Goal: Task Accomplishment & Management: Manage account settings

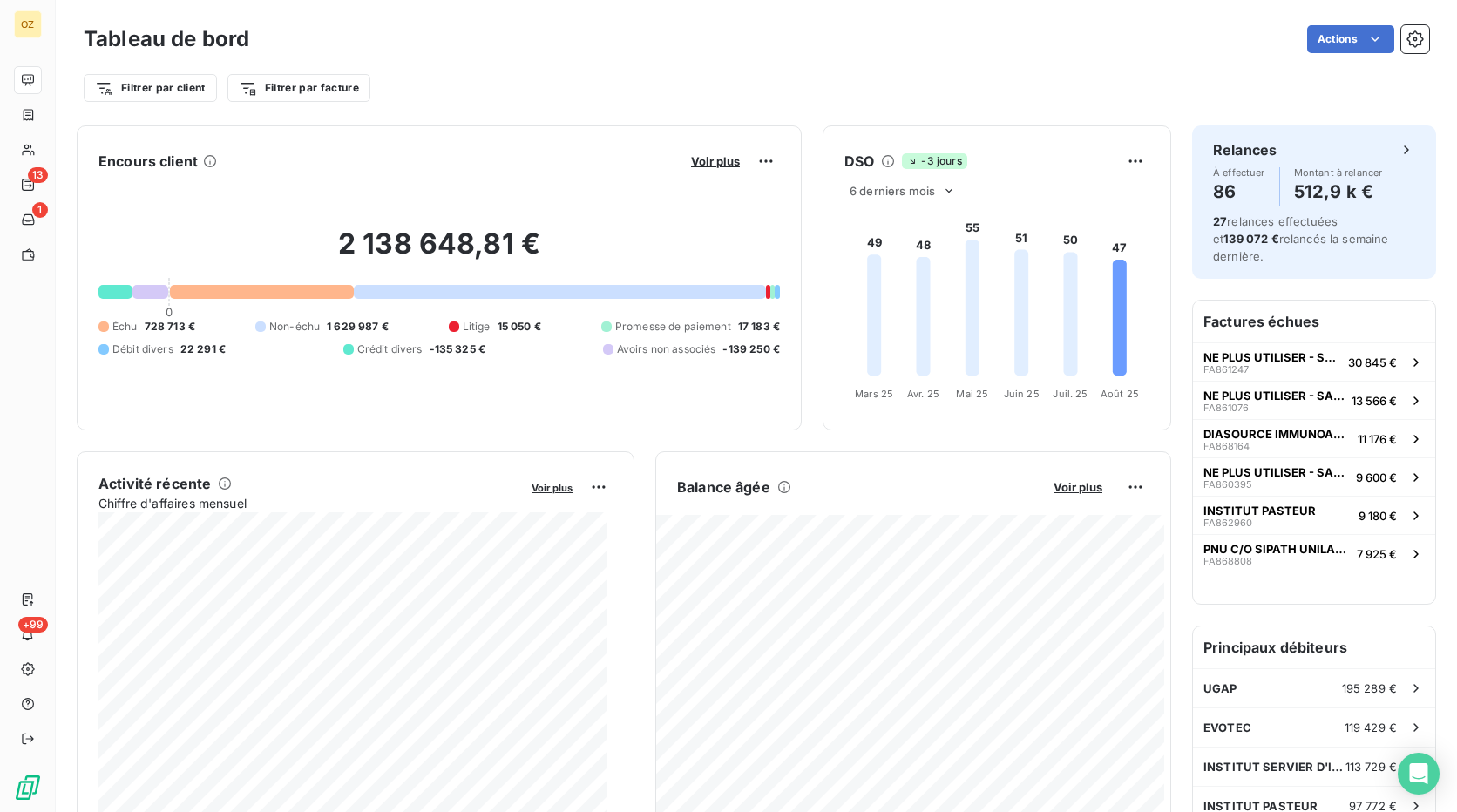
click at [898, 95] on div "Filtrer par client Filtrer par facture" at bounding box center [757, 88] width 1346 height 33
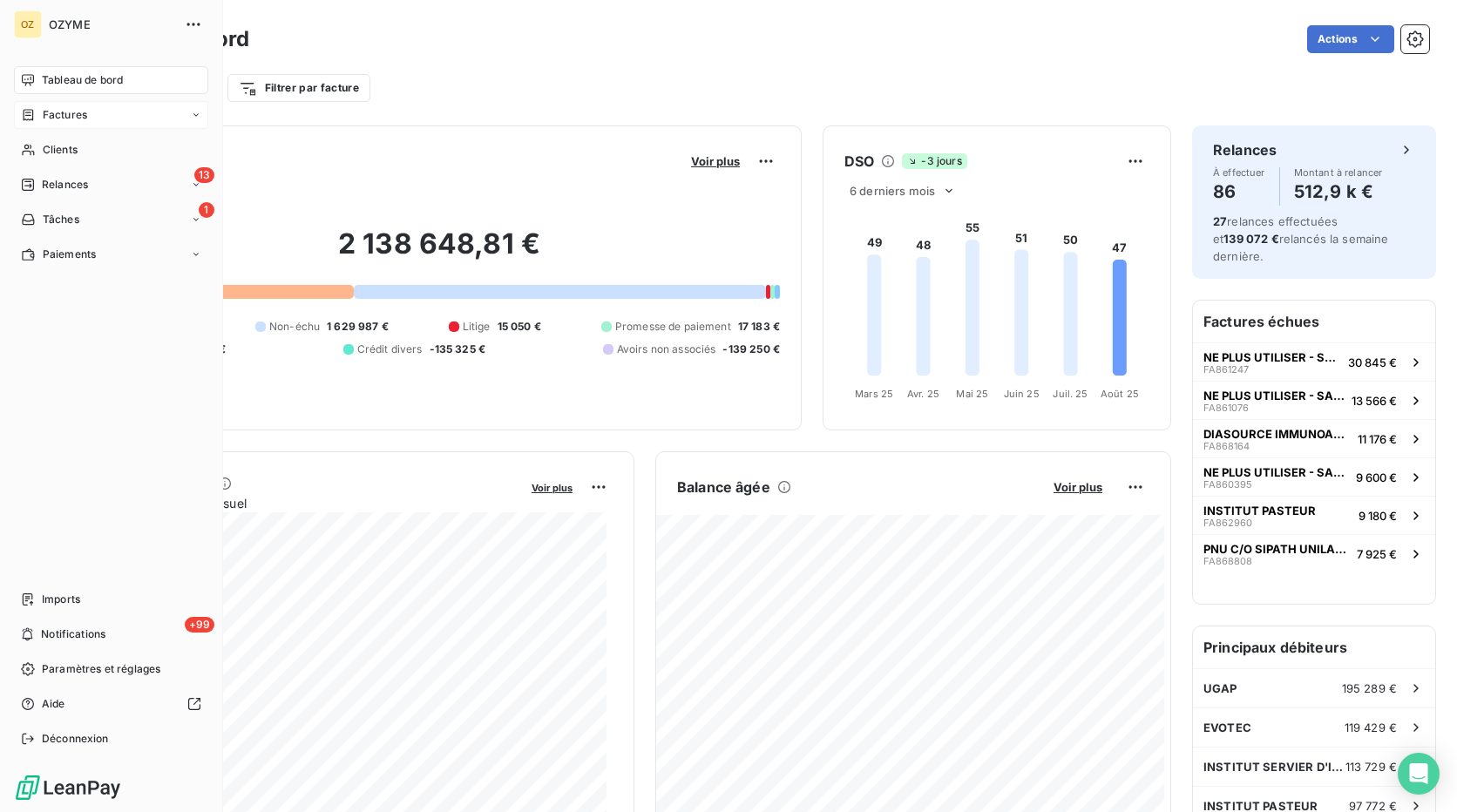
click at [40, 116] on div "Factures" at bounding box center [53, 115] width 66 height 15
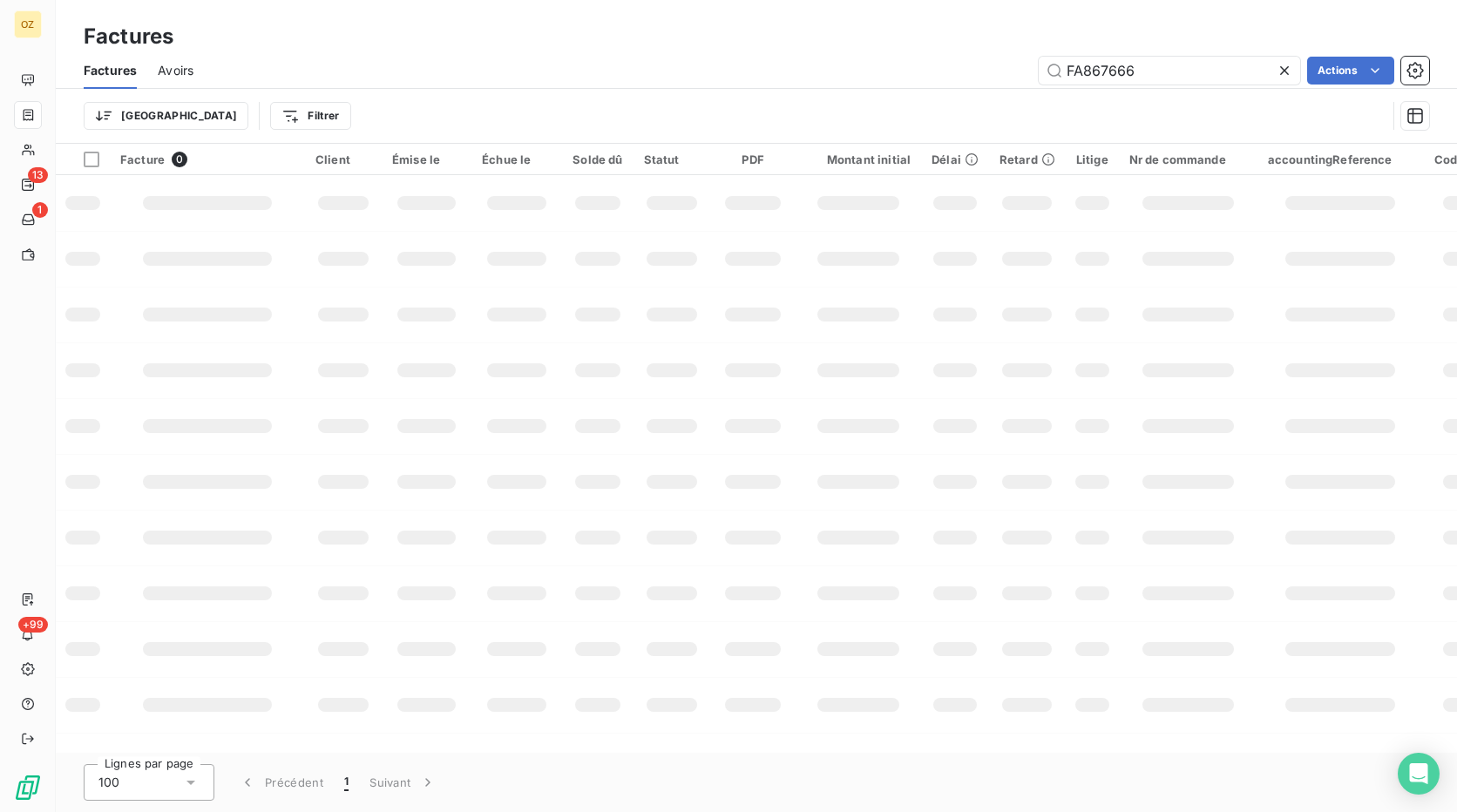
drag, startPoint x: 1156, startPoint y: 64, endPoint x: 981, endPoint y: 91, distance: 177.1
click at [981, 91] on div "Factures Avoirs FA867666 Actions Trier Filtrer" at bounding box center [756, 98] width 1401 height 90
type input "FA867497"
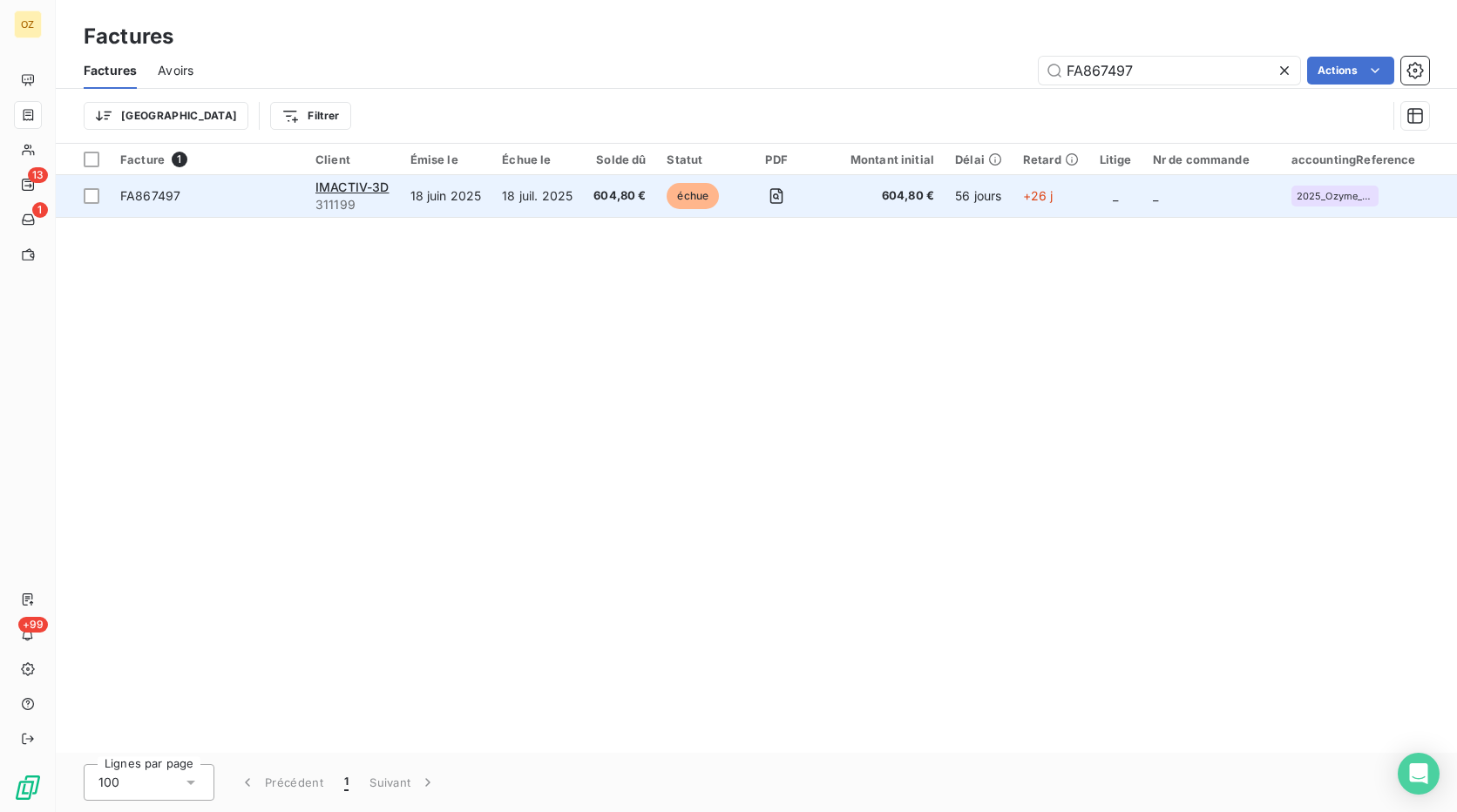
click at [495, 179] on td "18 juil. 2025" at bounding box center [536, 196] width 91 height 42
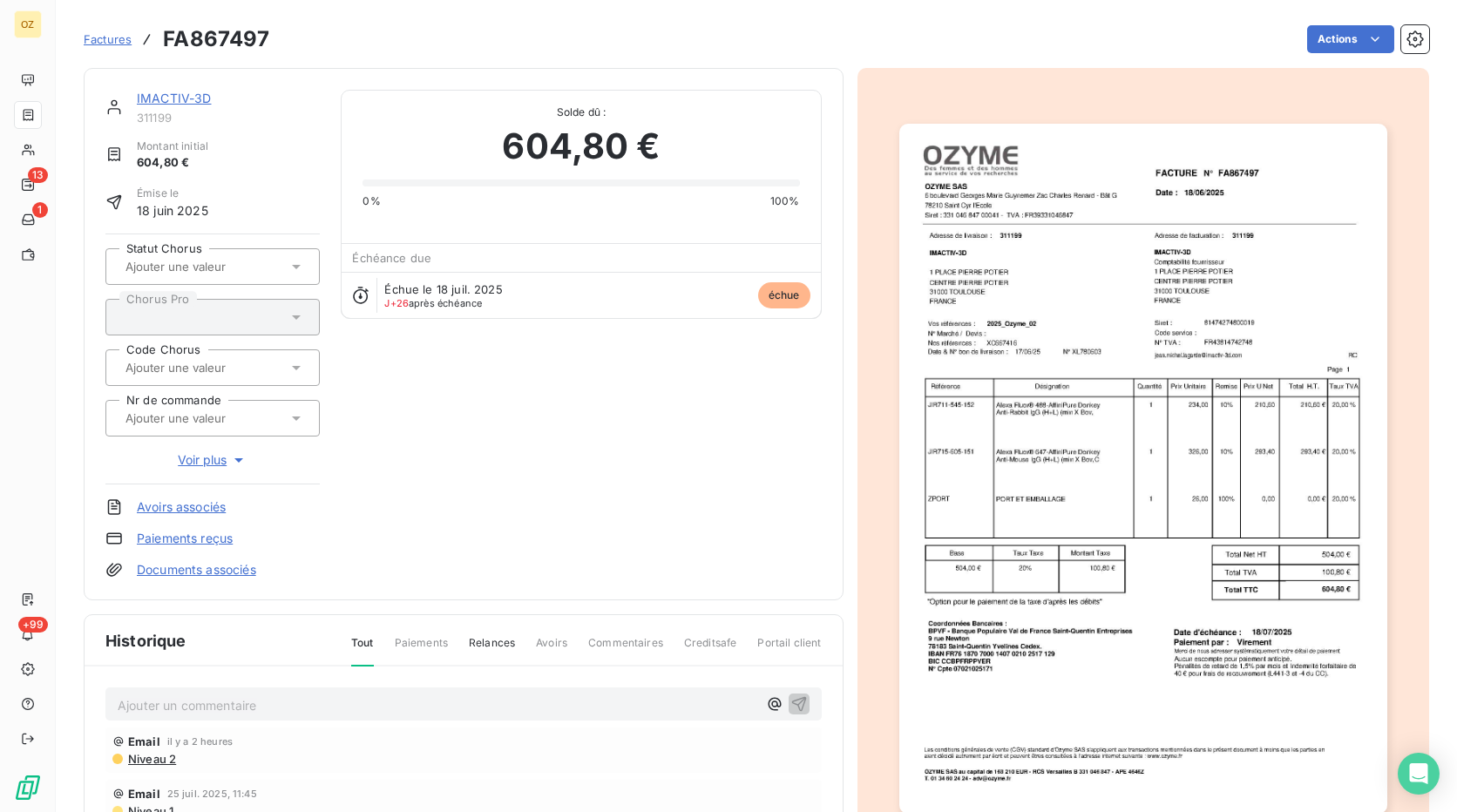
click at [175, 541] on link "Paiements reçus" at bounding box center [184, 538] width 96 height 17
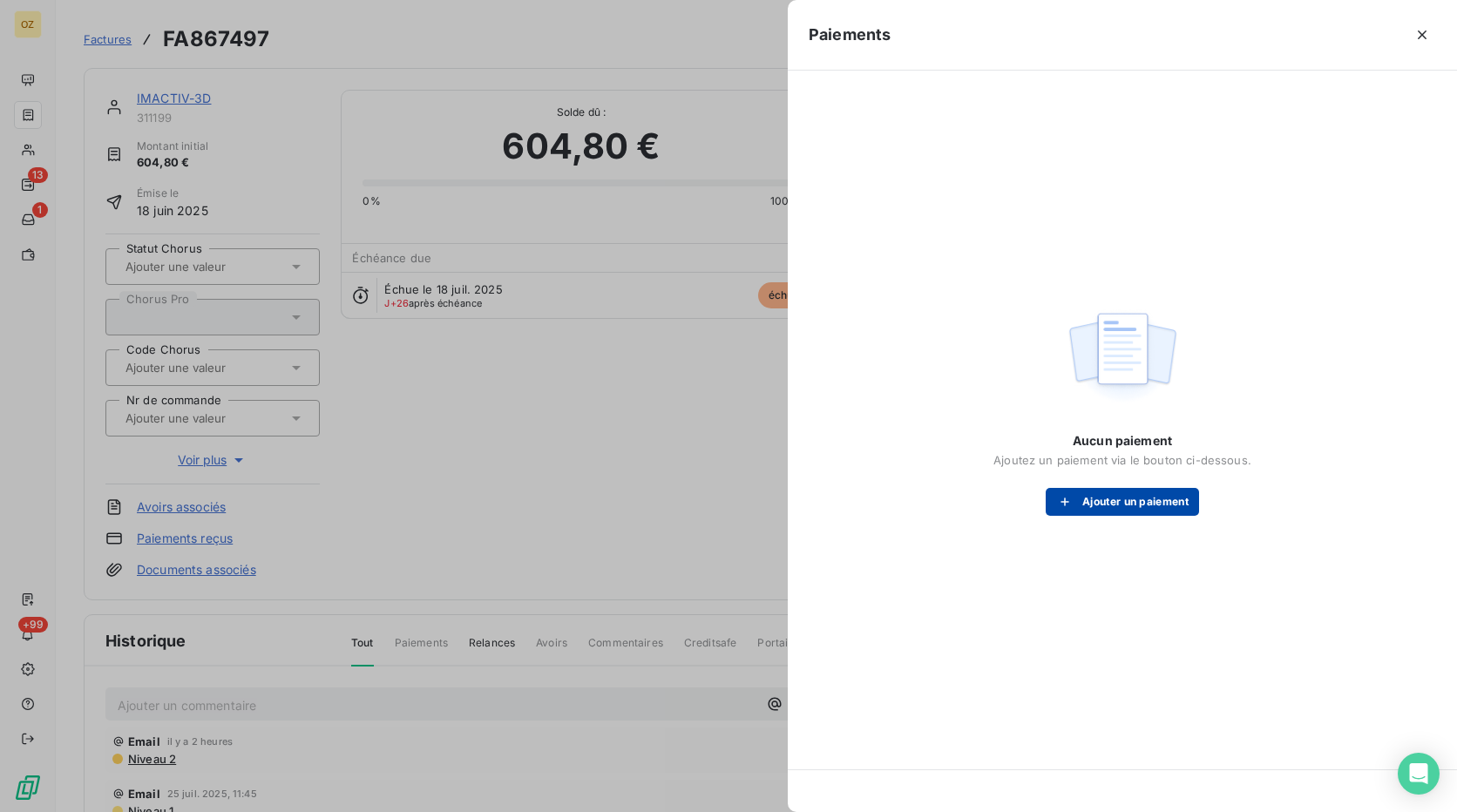
click at [1112, 504] on button "Ajouter un paiement" at bounding box center [1122, 502] width 154 height 28
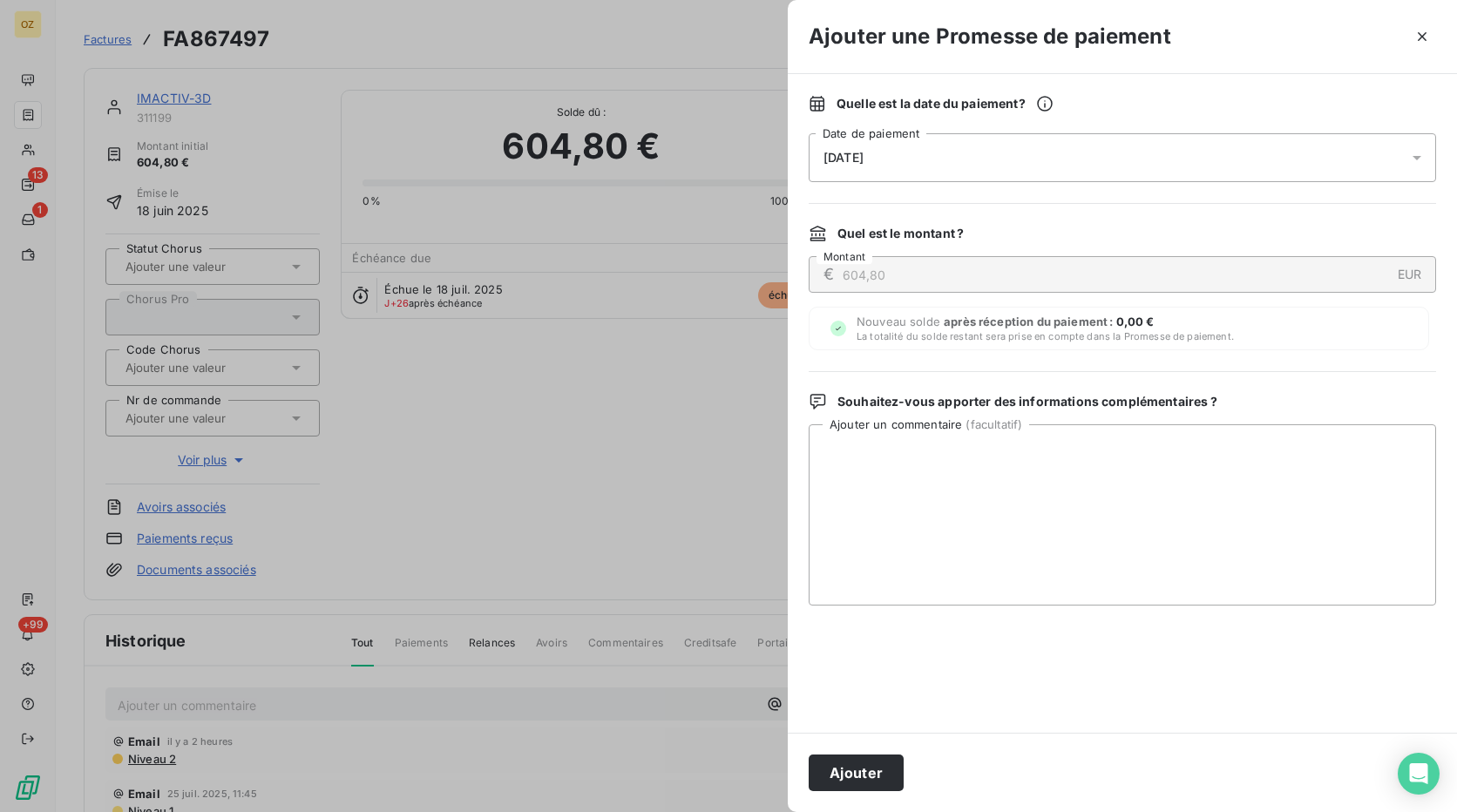
click at [1023, 163] on div "[DATE]" at bounding box center [1122, 157] width 628 height 49
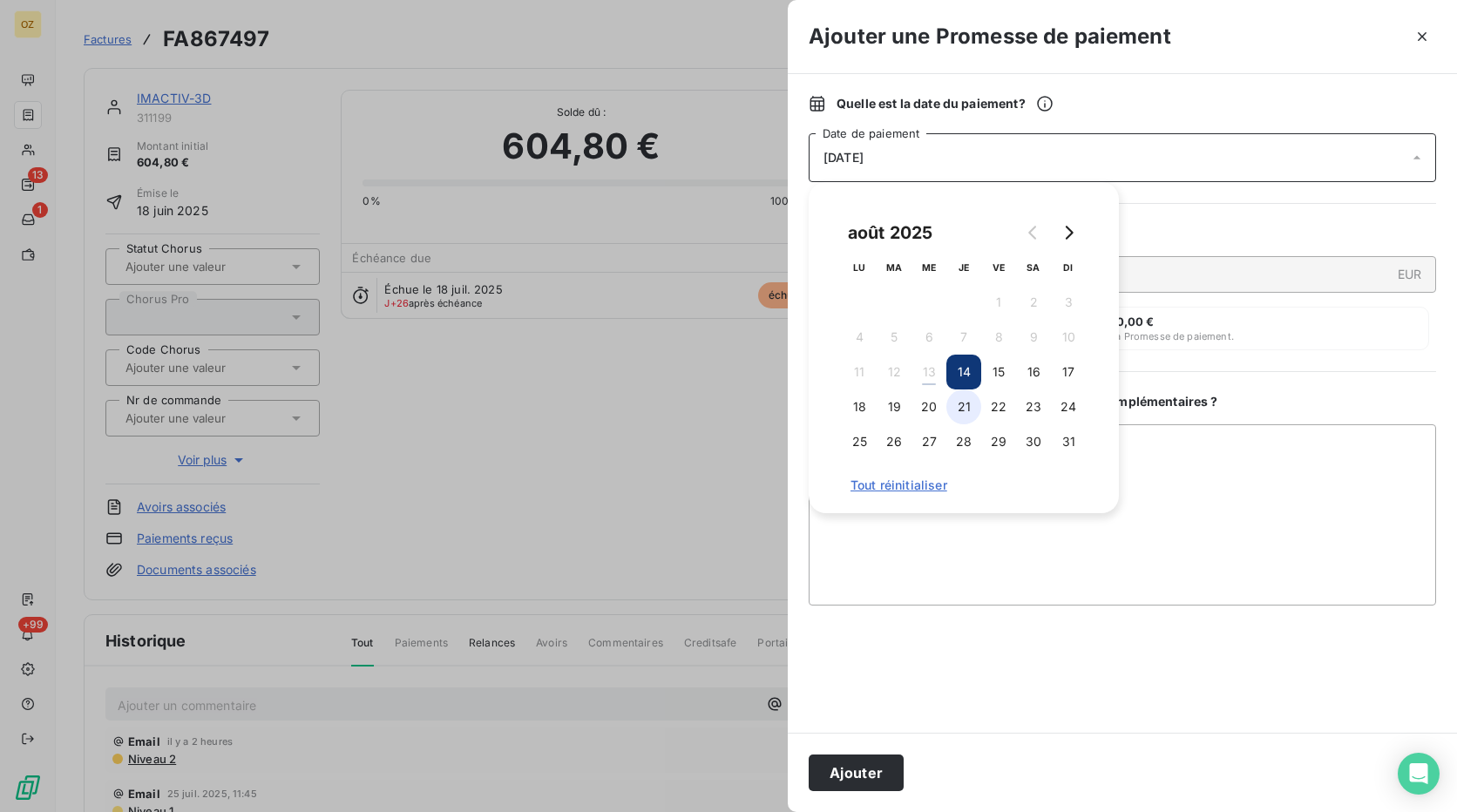
click at [967, 405] on button "21" at bounding box center [963, 407] width 35 height 35
click at [877, 778] on button "Ajouter" at bounding box center [856, 772] width 95 height 36
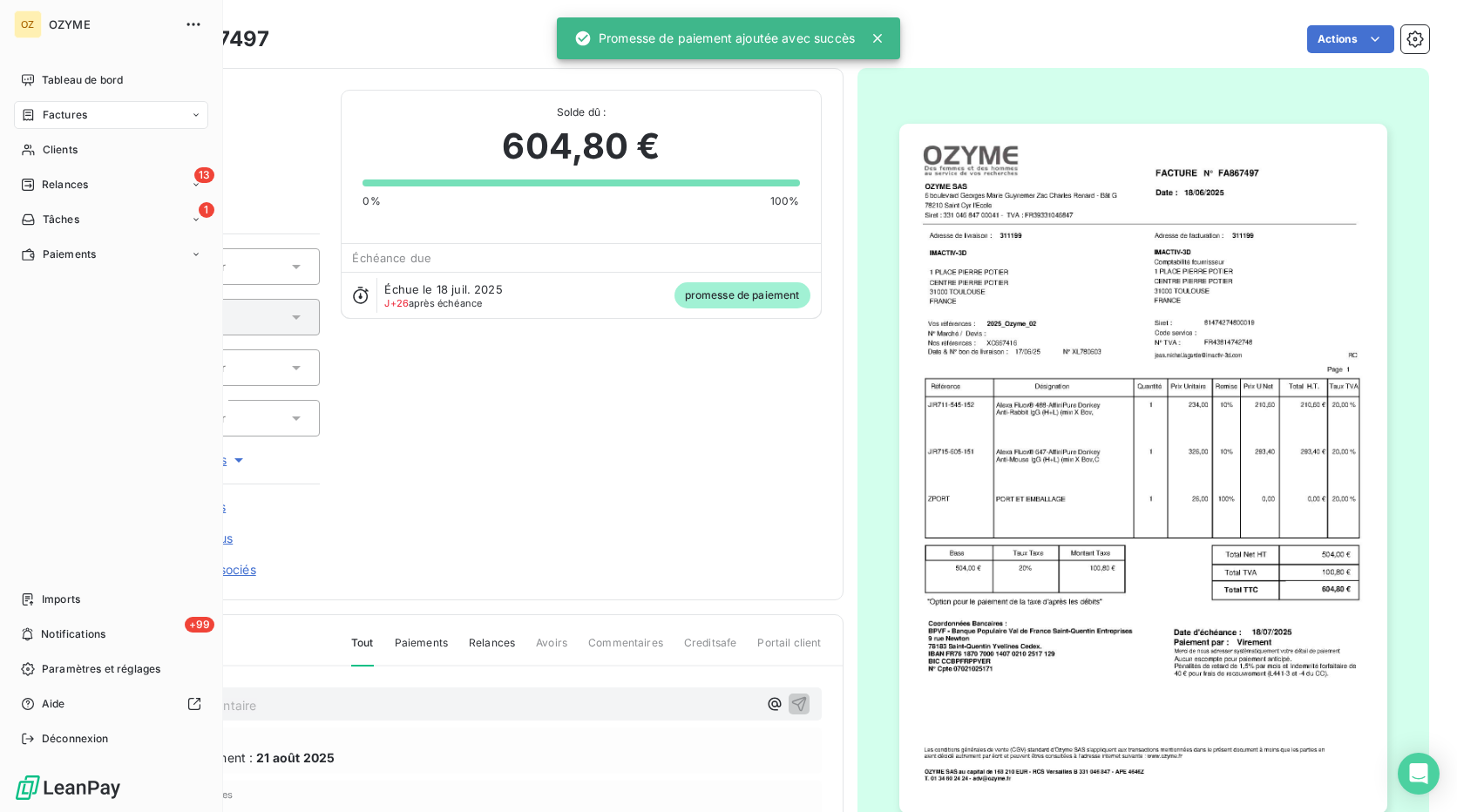
click at [61, 114] on span "Factures" at bounding box center [64, 115] width 44 height 15
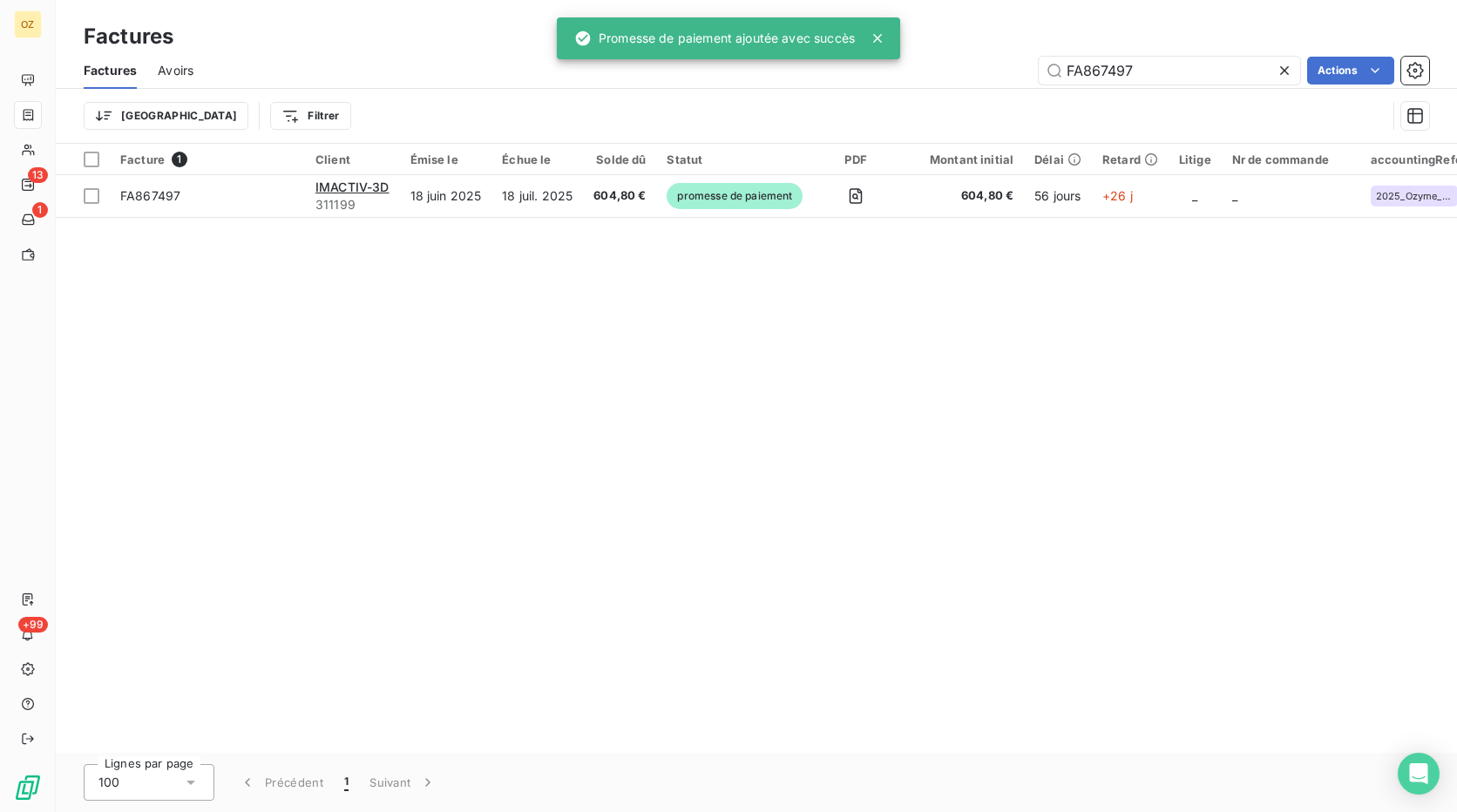
drag, startPoint x: 1153, startPoint y: 71, endPoint x: 996, endPoint y: 79, distance: 157.2
click at [996, 79] on div "FA867497 Actions" at bounding box center [821, 71] width 1215 height 28
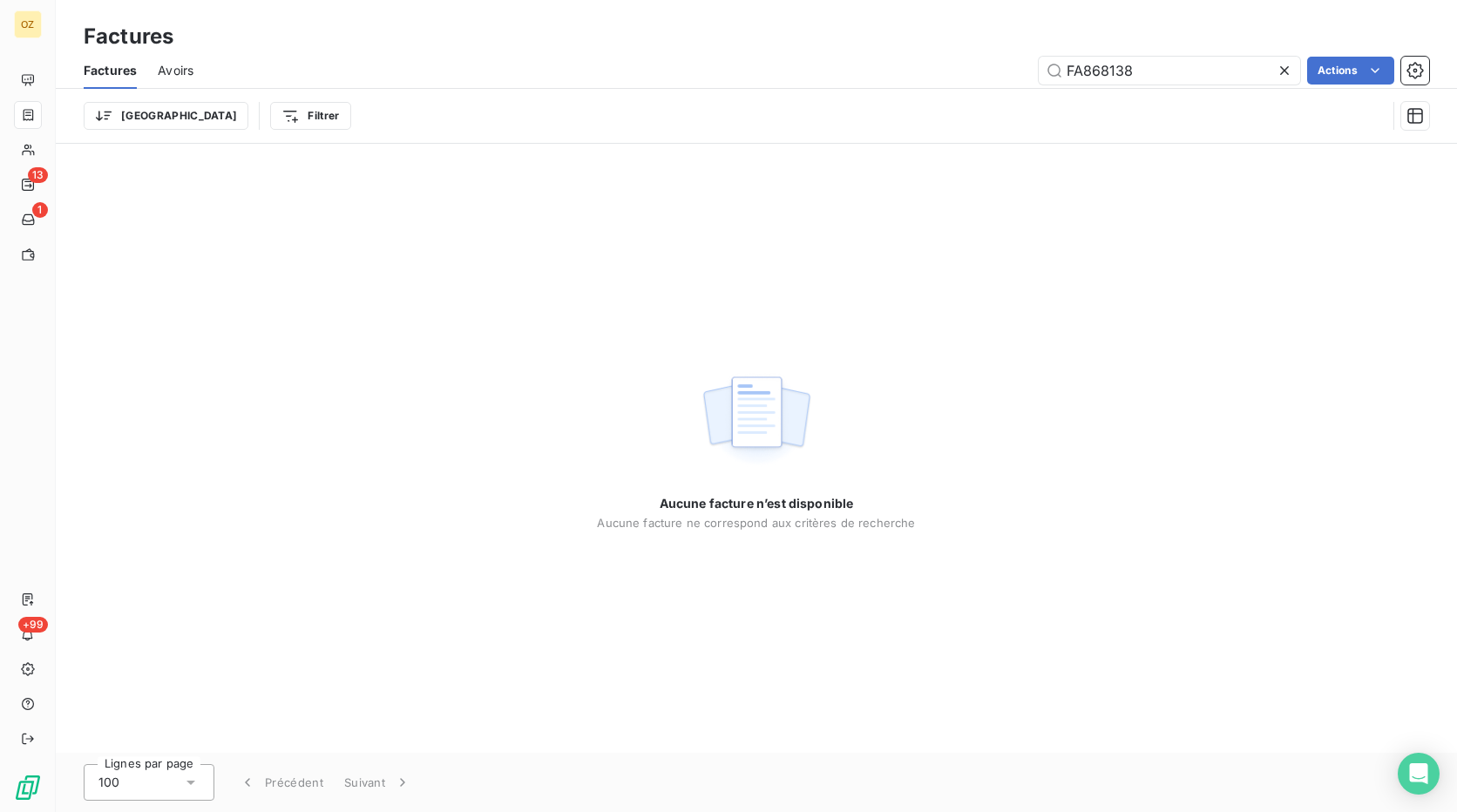
type input "FA868138"
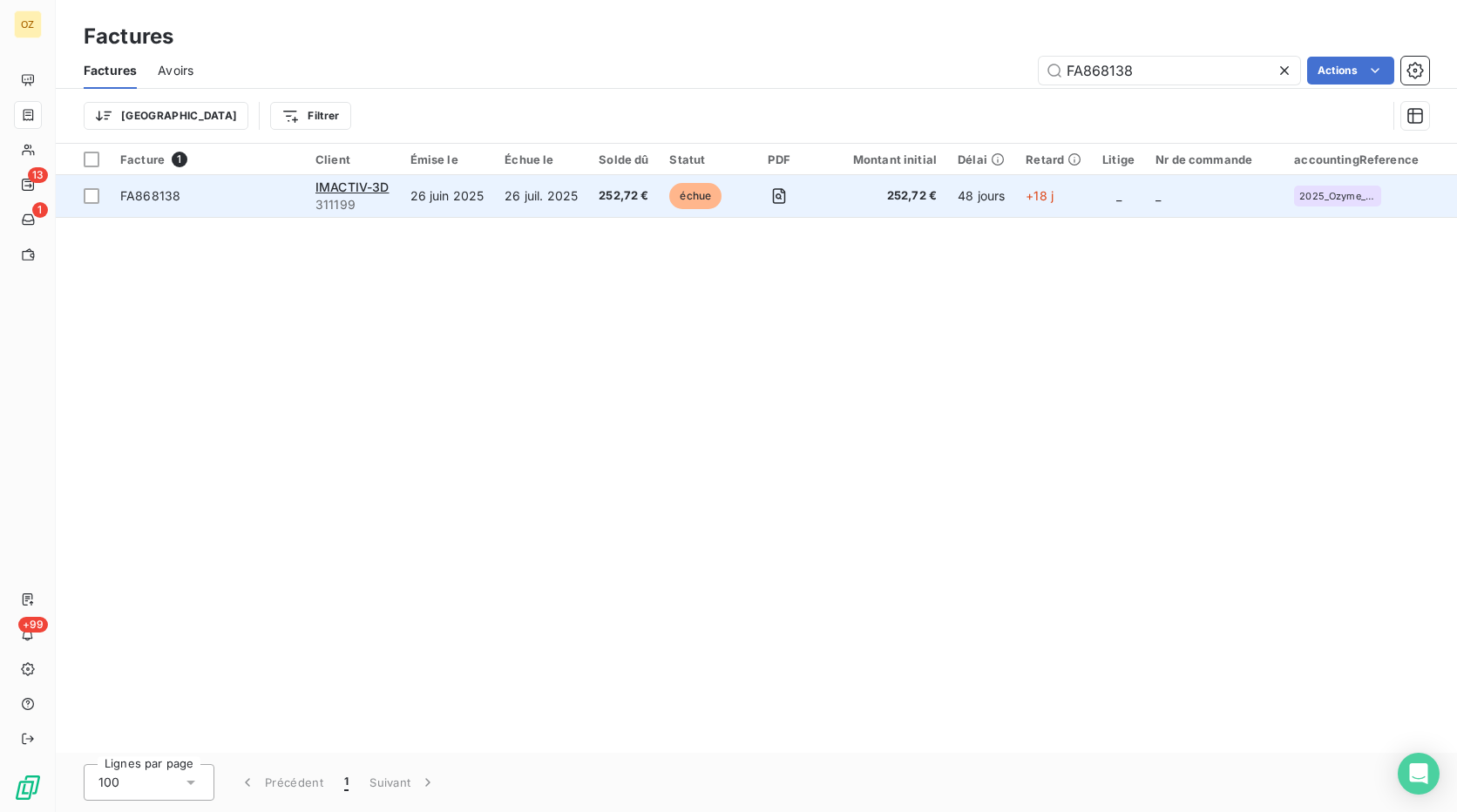
click at [583, 197] on td "26 juil. 2025" at bounding box center [541, 196] width 94 height 42
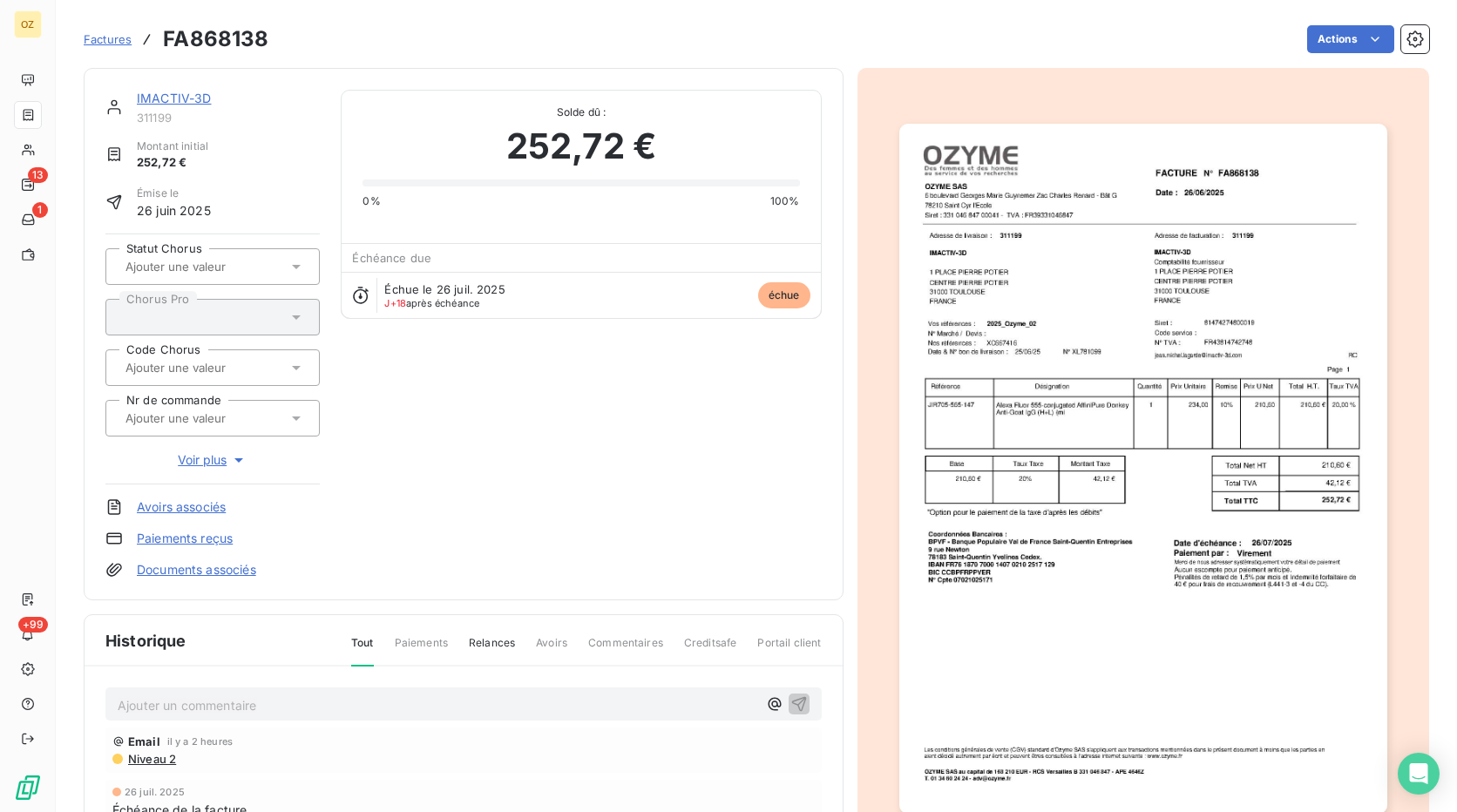
click at [203, 534] on link "Paiements reçus" at bounding box center [184, 538] width 96 height 17
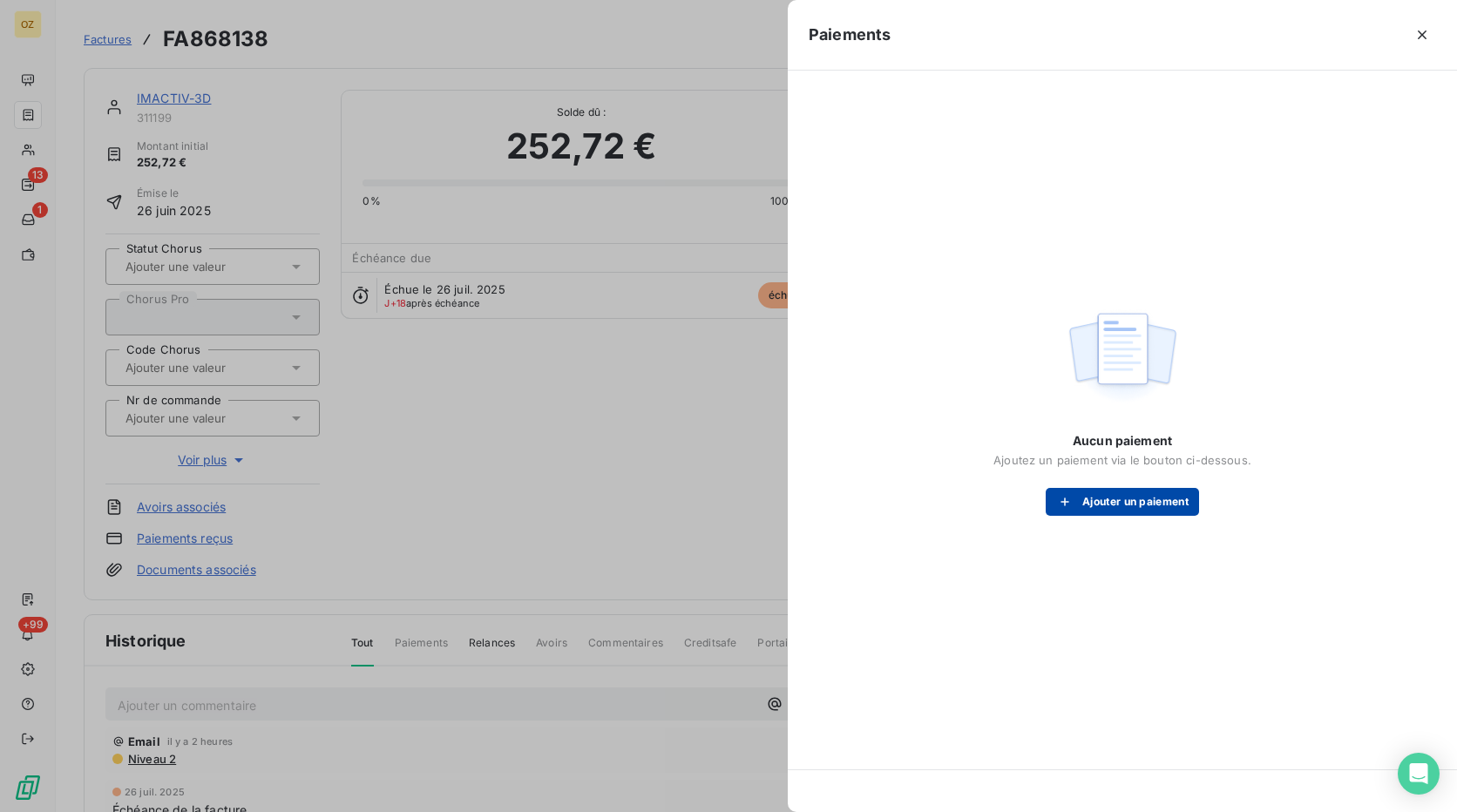
click at [1084, 496] on button "Ajouter un paiement" at bounding box center [1122, 502] width 154 height 28
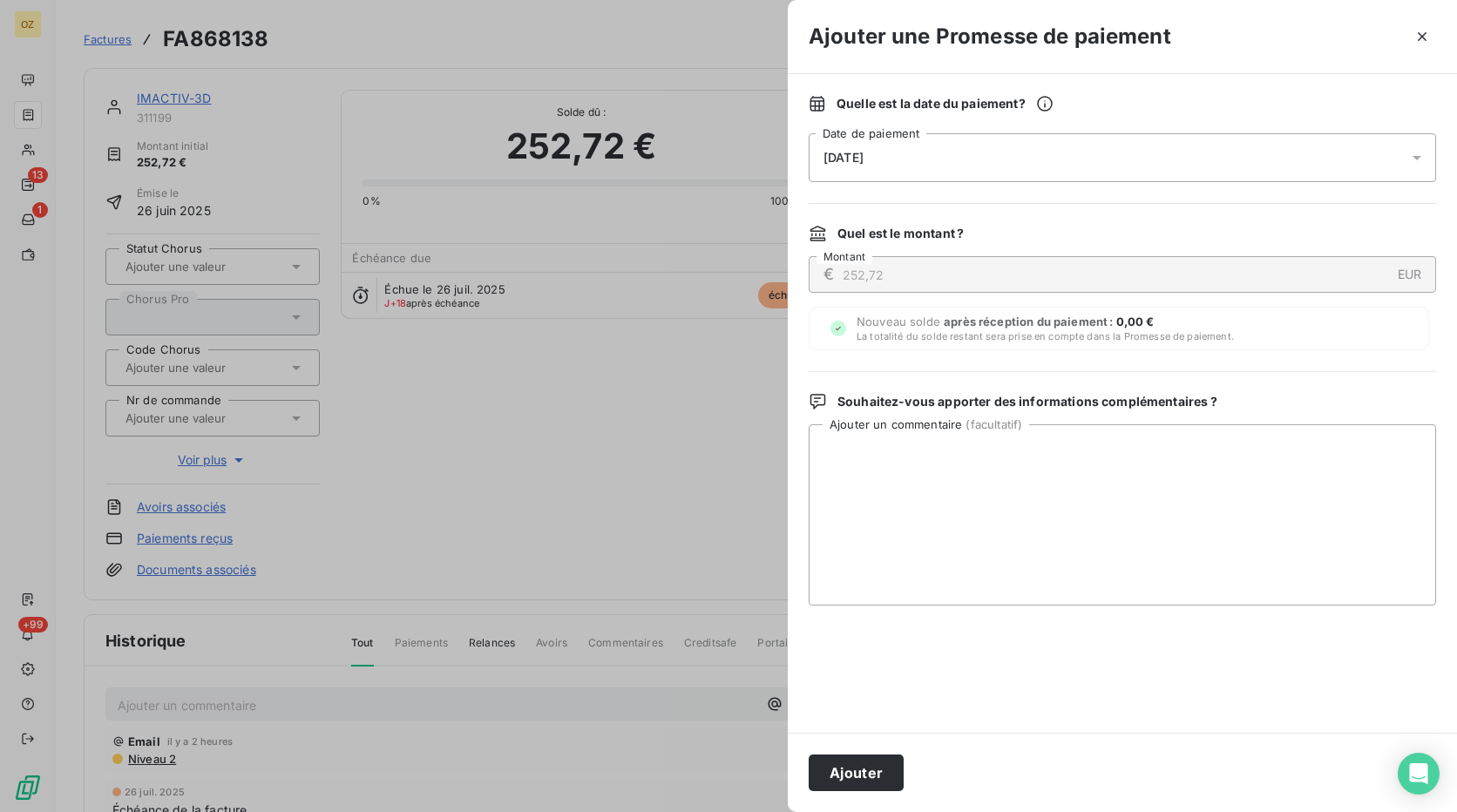
click at [1107, 146] on div "[DATE]" at bounding box center [1122, 157] width 628 height 49
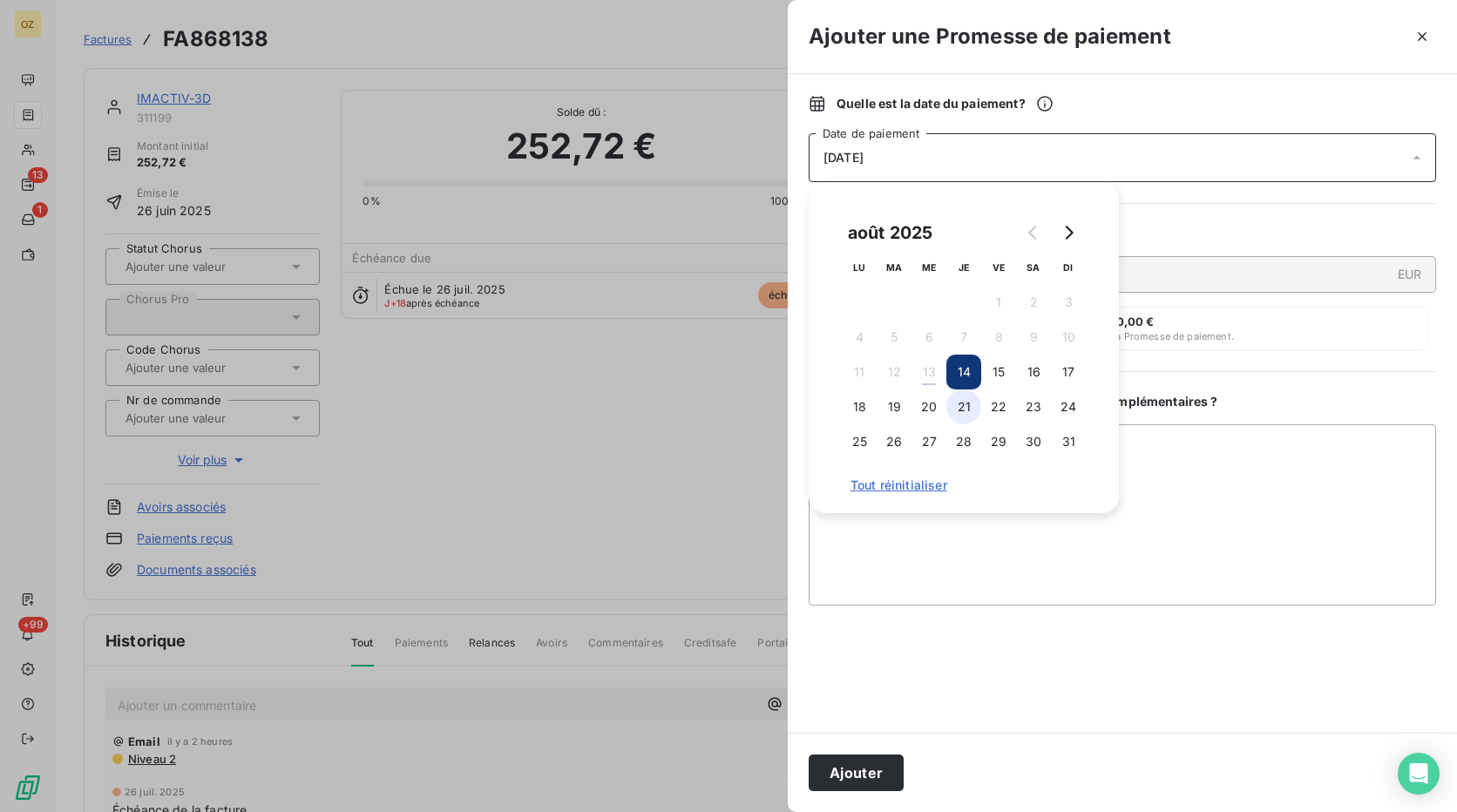
click at [970, 403] on button "21" at bounding box center [963, 407] width 35 height 35
click at [890, 760] on button "Ajouter" at bounding box center [856, 772] width 95 height 36
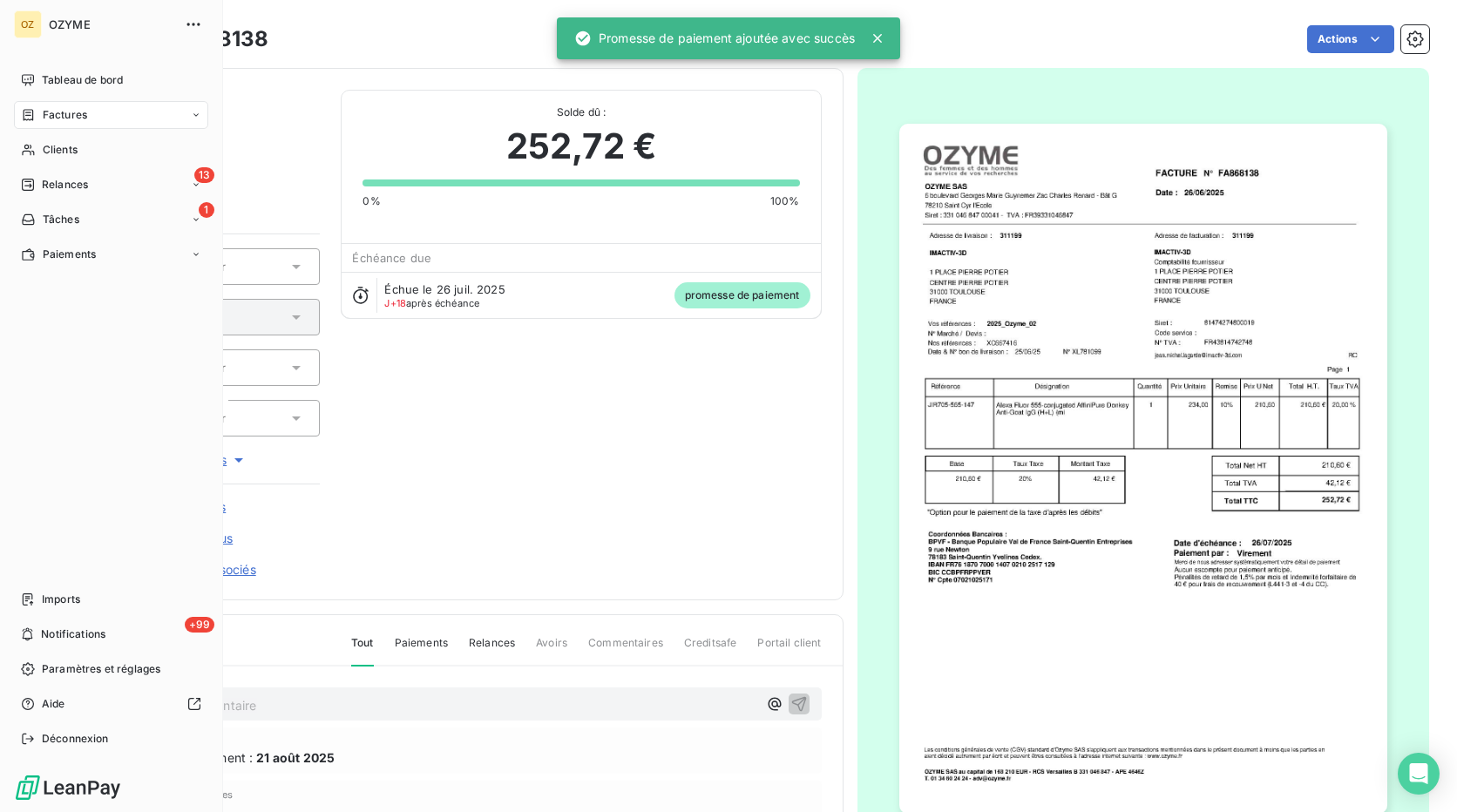
click at [52, 118] on span "Factures" at bounding box center [64, 115] width 44 height 15
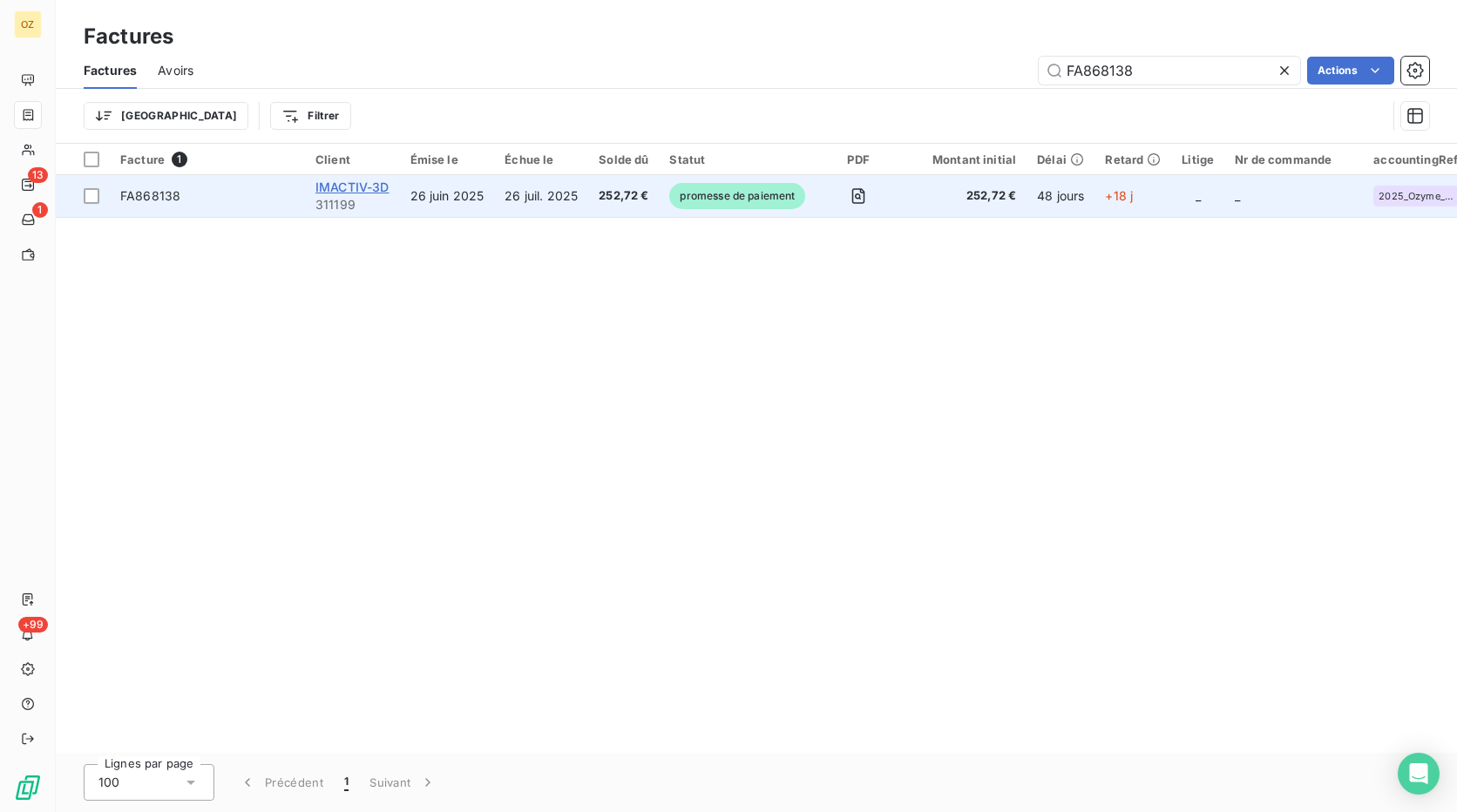
click at [349, 190] on span "IMACTIV-3D" at bounding box center [353, 187] width 74 height 14
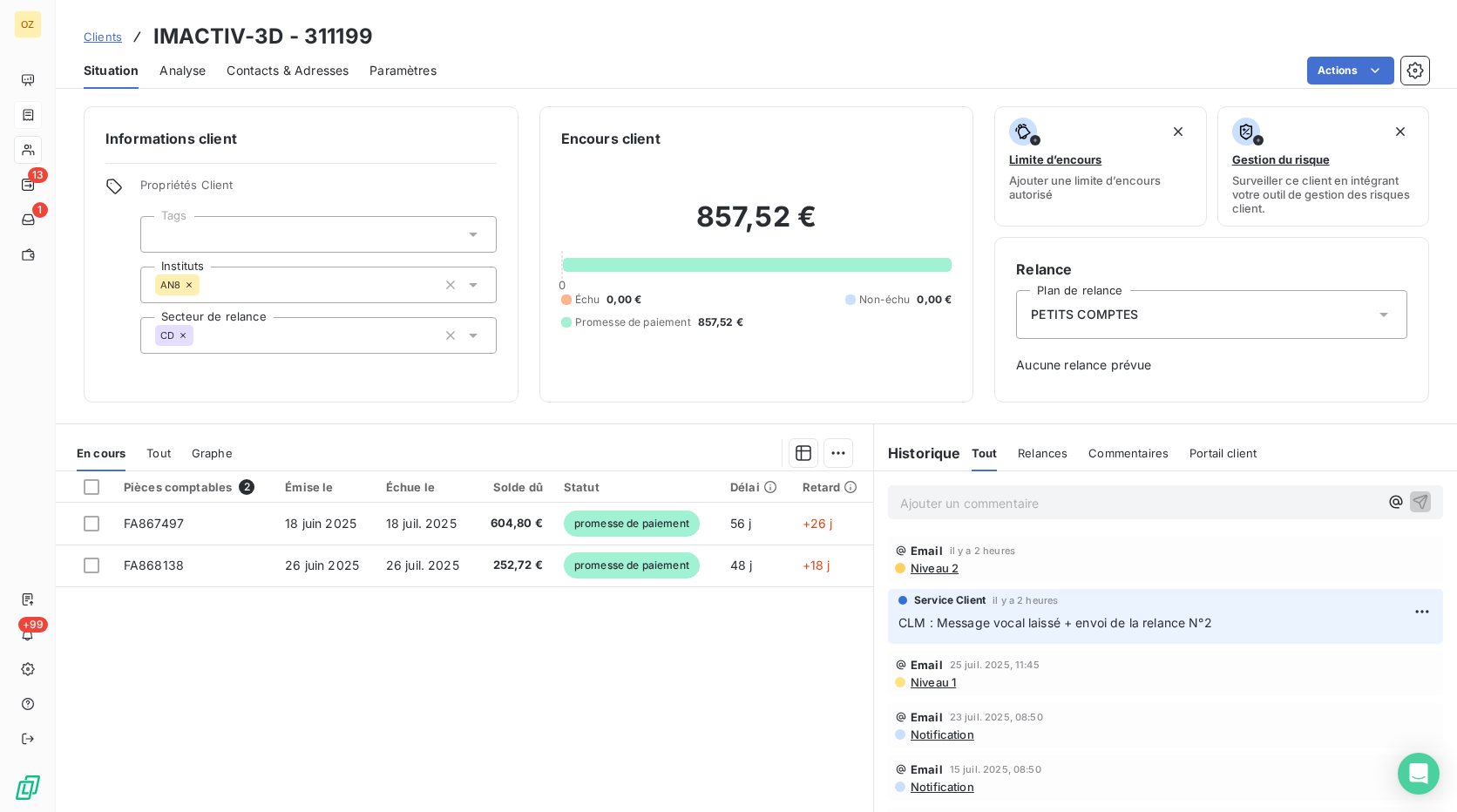
click at [306, 72] on span "Contacts & Adresses" at bounding box center [288, 70] width 122 height 17
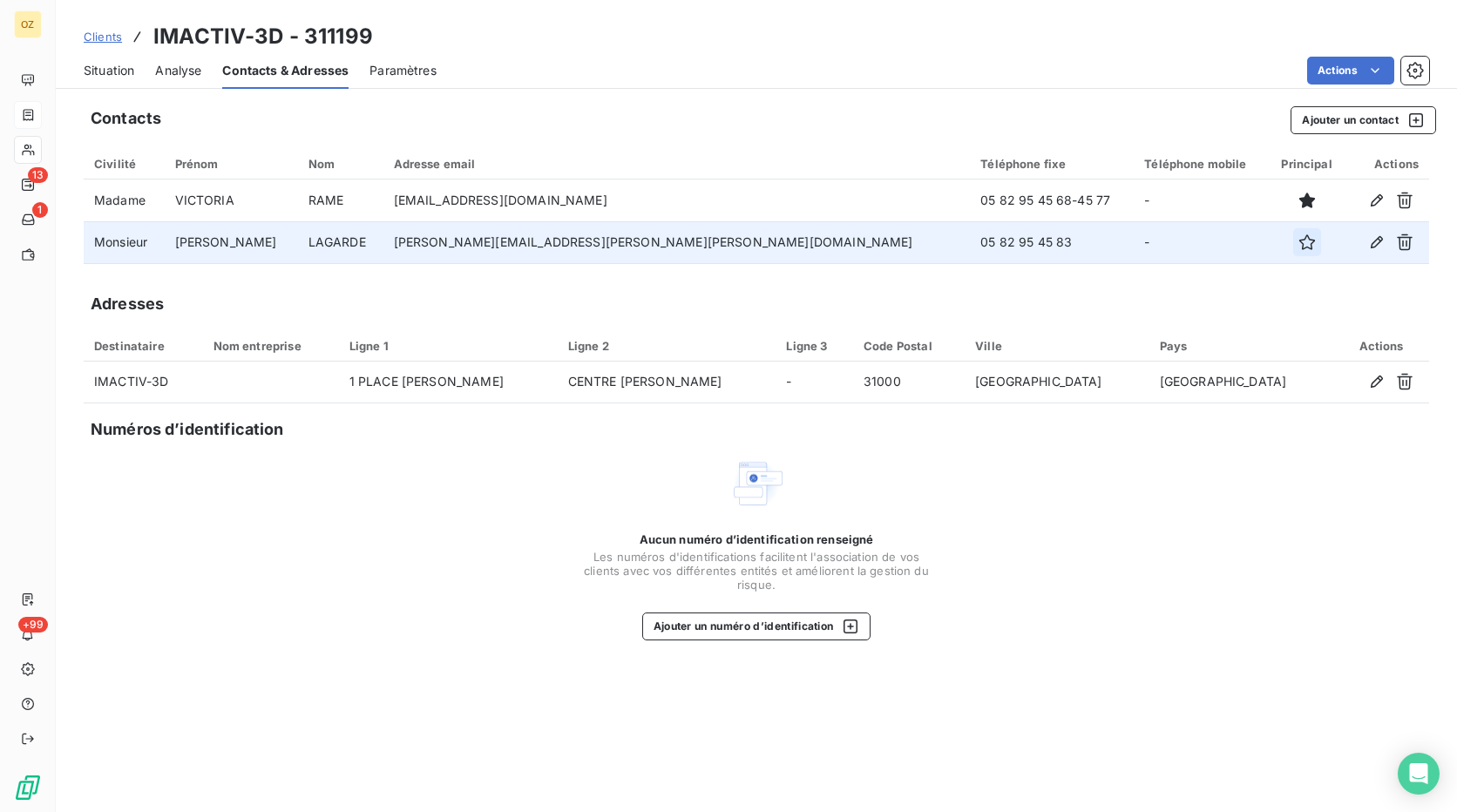
click at [1299, 246] on icon "button" at bounding box center [1307, 241] width 17 height 17
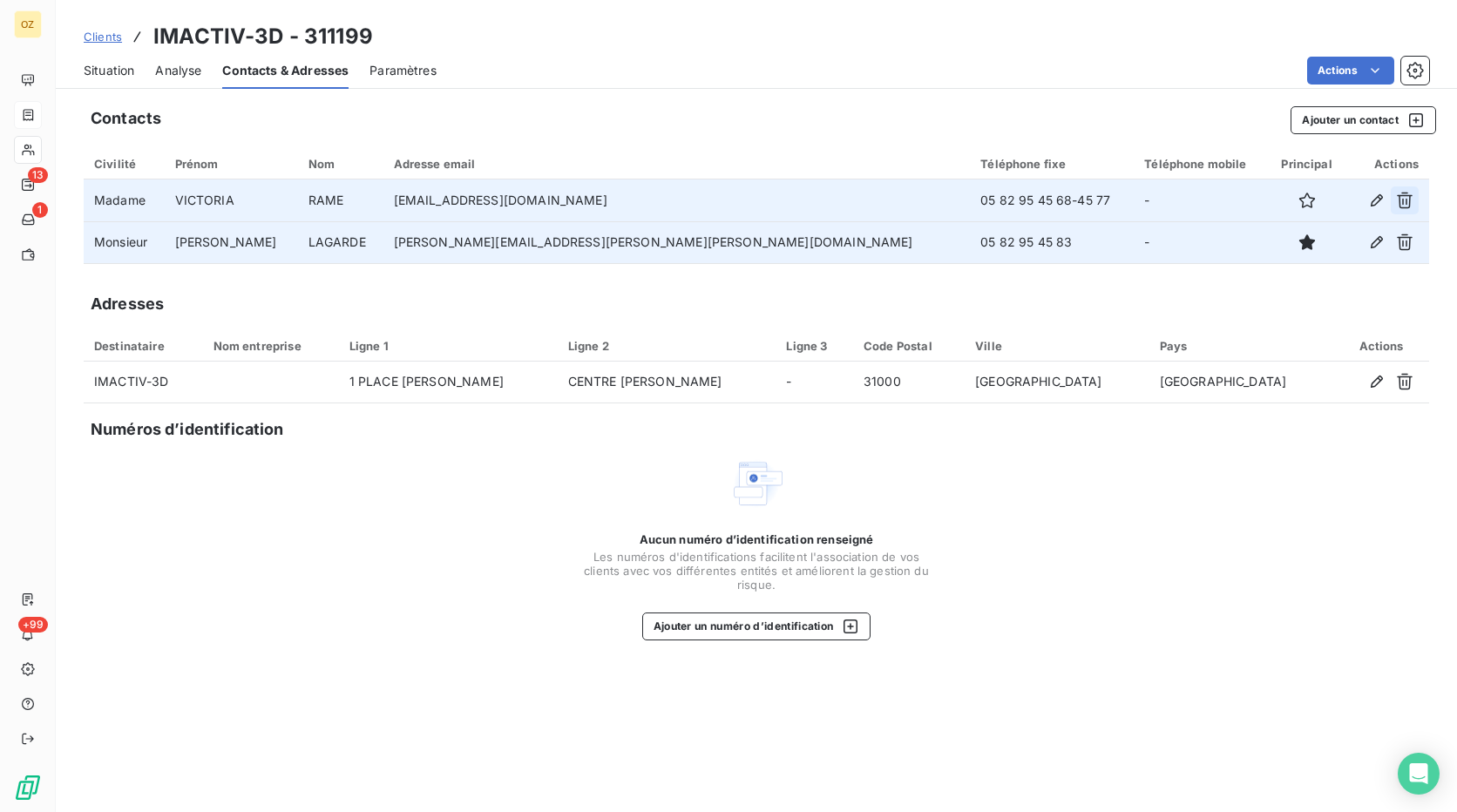
click at [1399, 206] on icon "button" at bounding box center [1405, 200] width 17 height 17
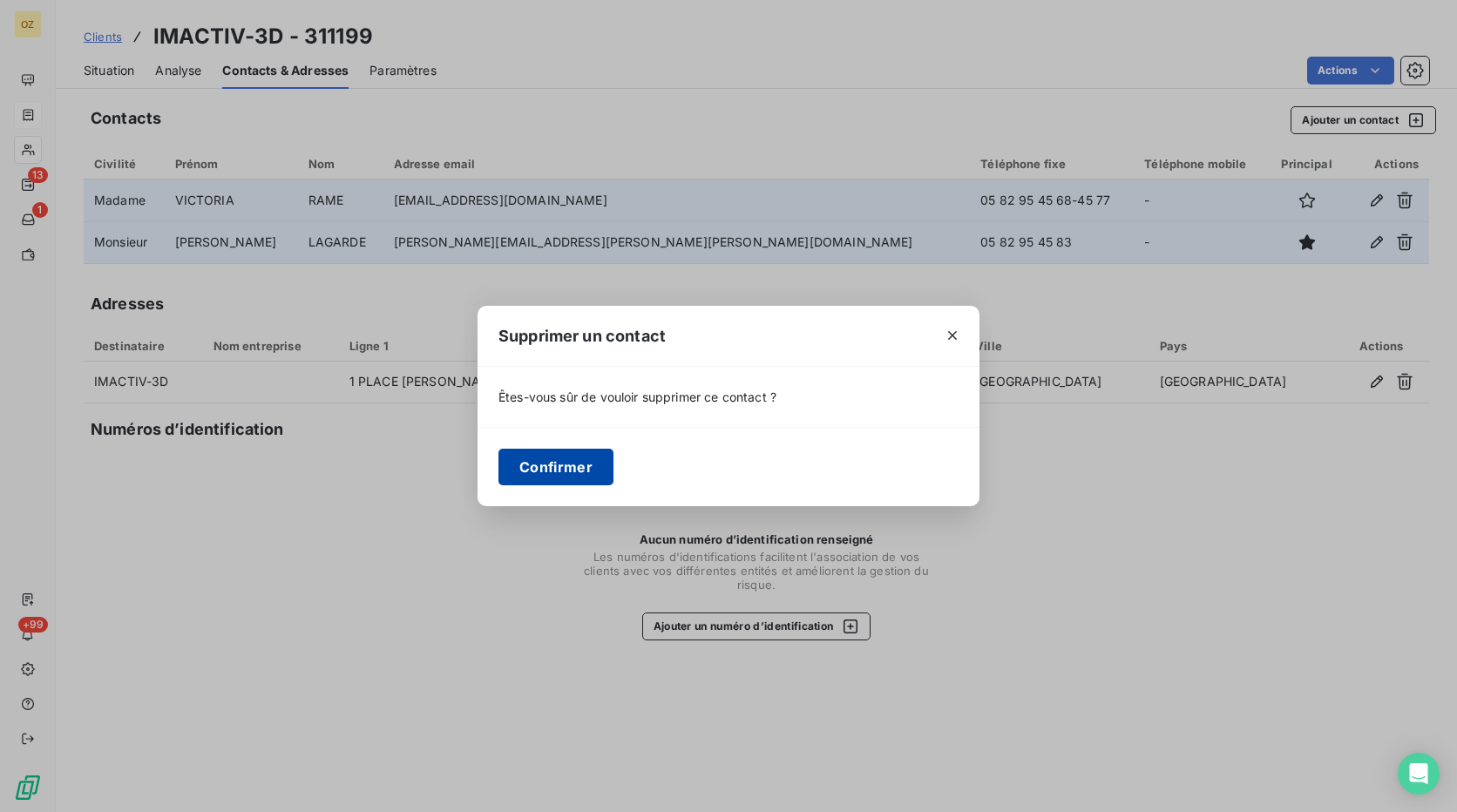
click at [581, 464] on button "Confirmer" at bounding box center [555, 467] width 115 height 36
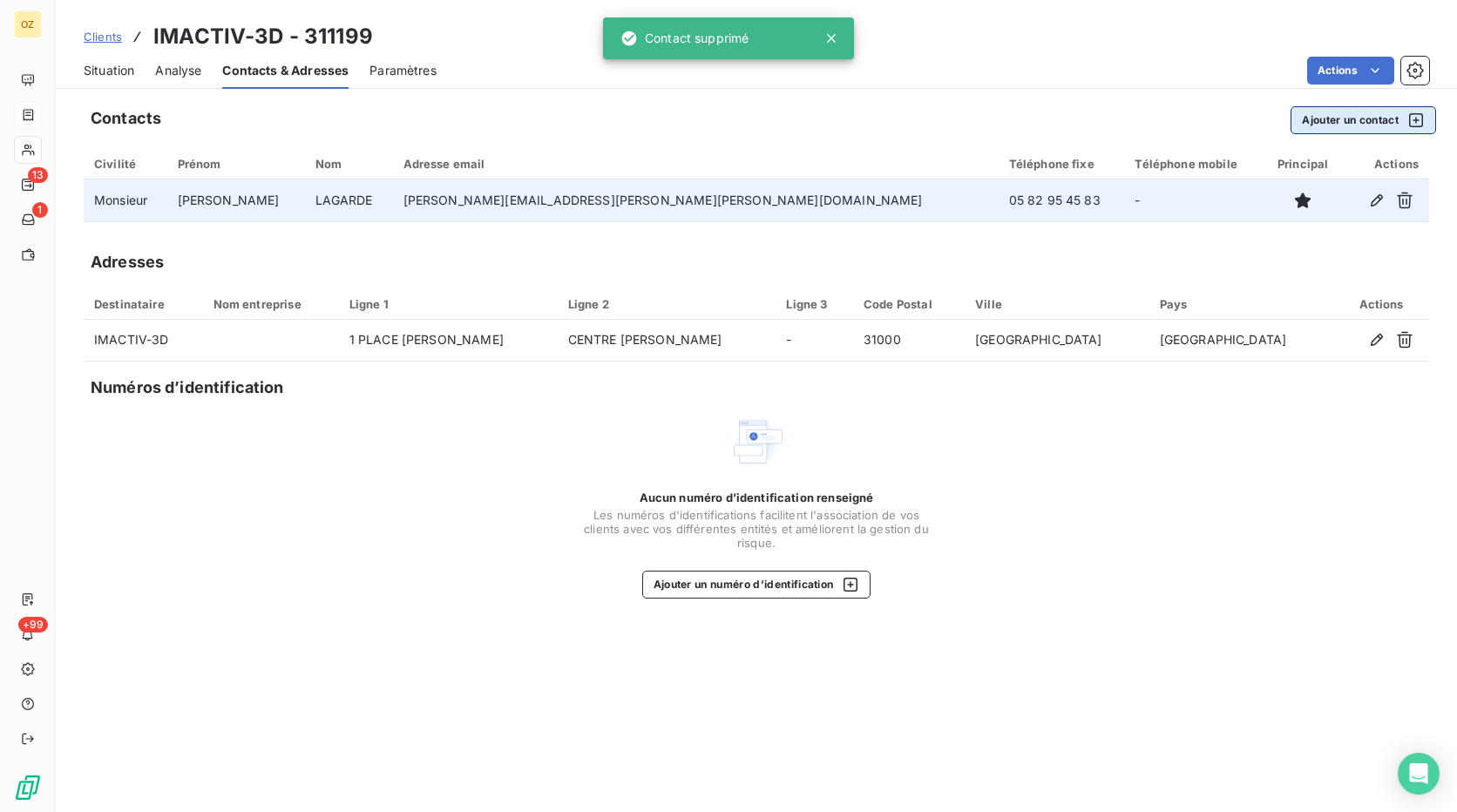
click at [1349, 122] on button "Ajouter un contact" at bounding box center [1363, 120] width 146 height 28
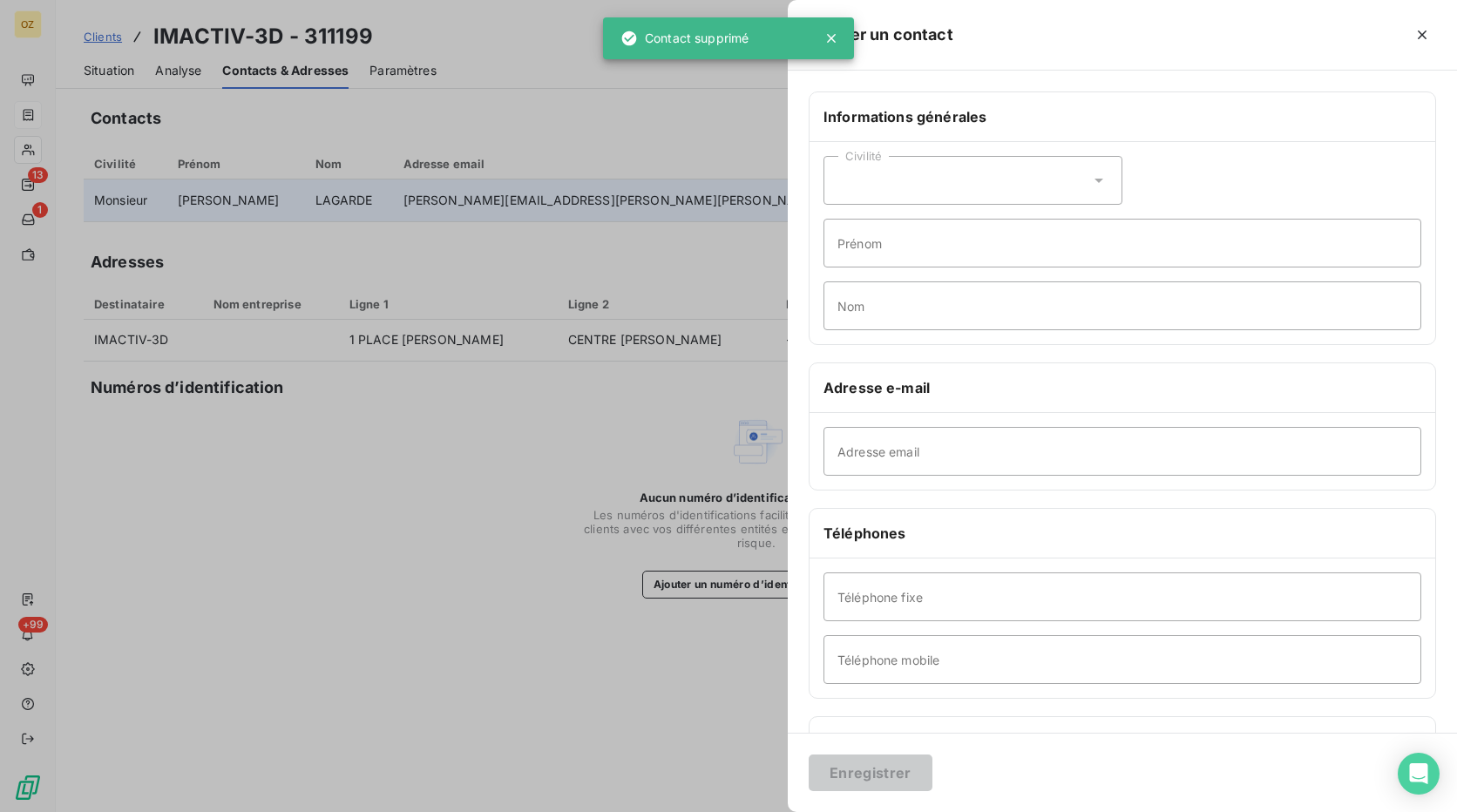
click at [867, 185] on div "Civilité" at bounding box center [973, 180] width 299 height 49
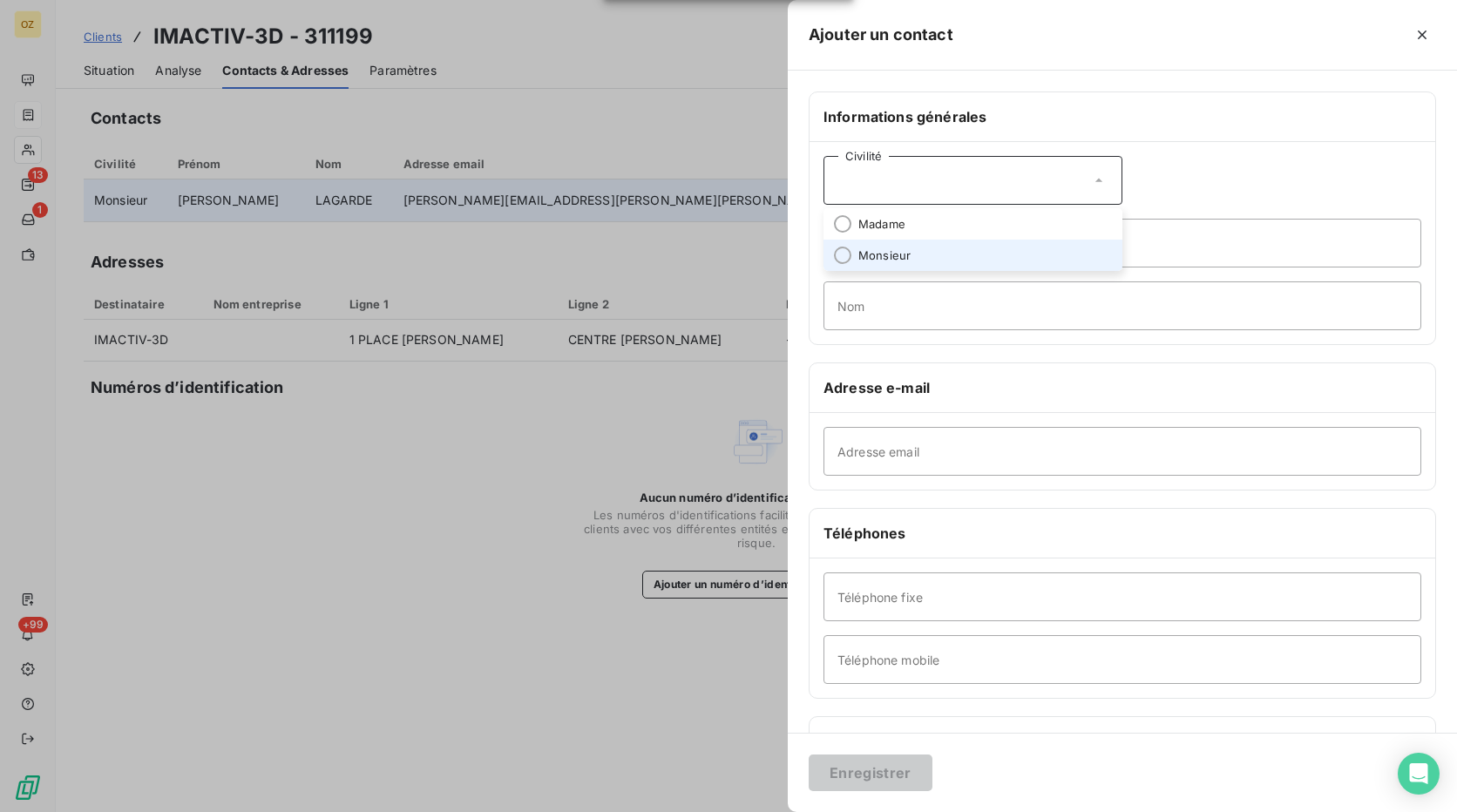
click at [900, 253] on span "Monsieur" at bounding box center [885, 256] width 52 height 16
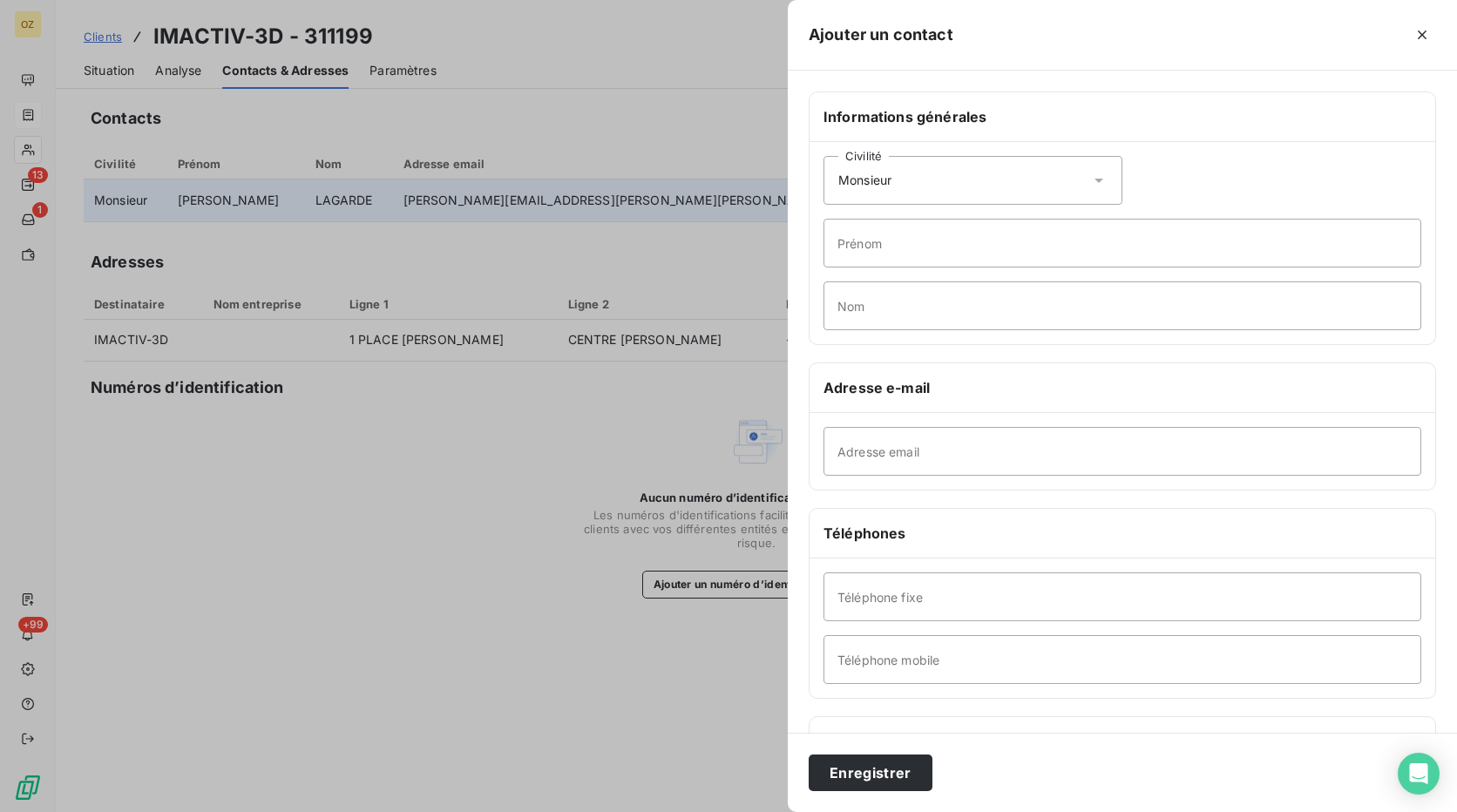
click at [885, 191] on div "Civilité Monsieur" at bounding box center [973, 180] width 299 height 49
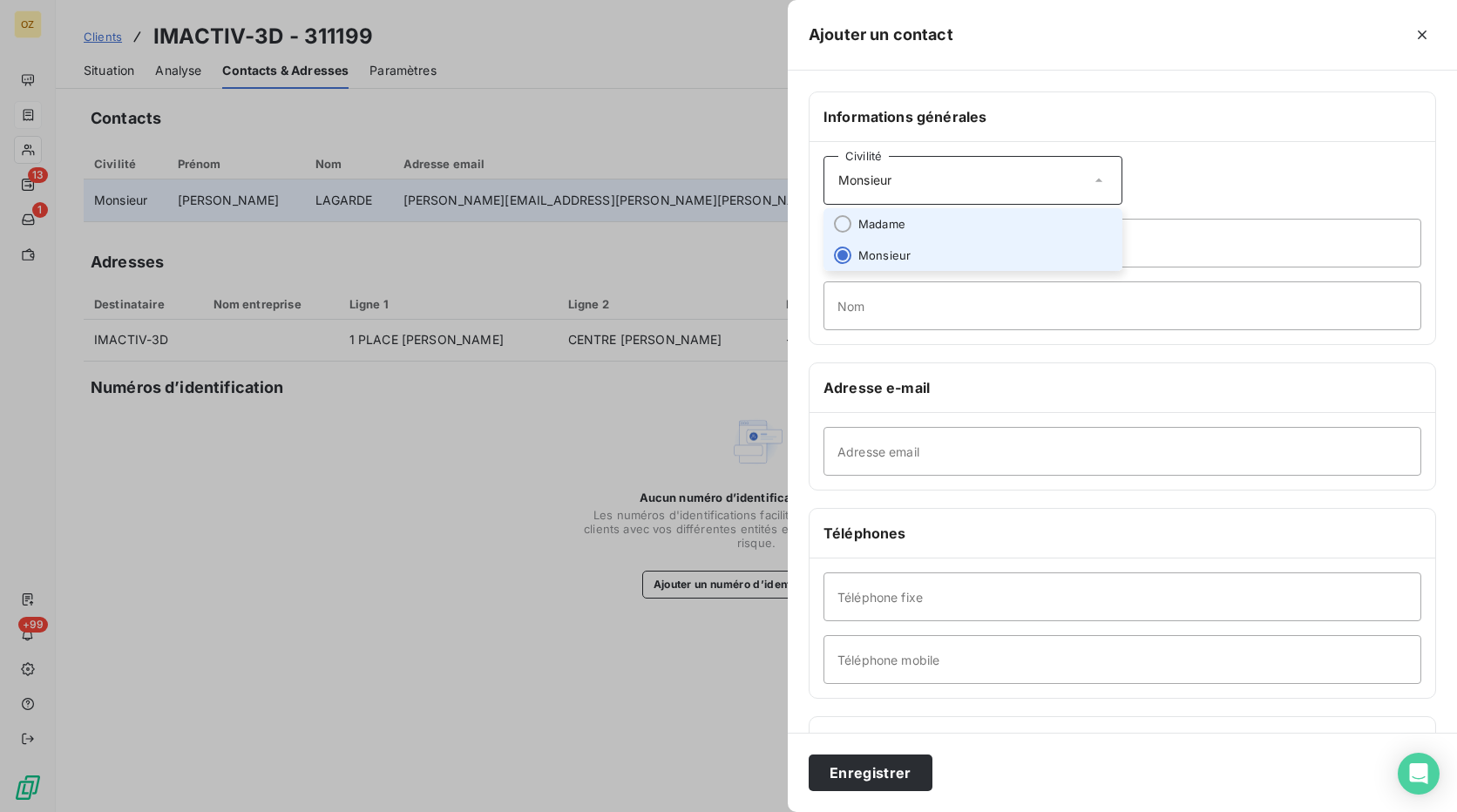
click at [891, 231] on span "Madame" at bounding box center [882, 224] width 47 height 16
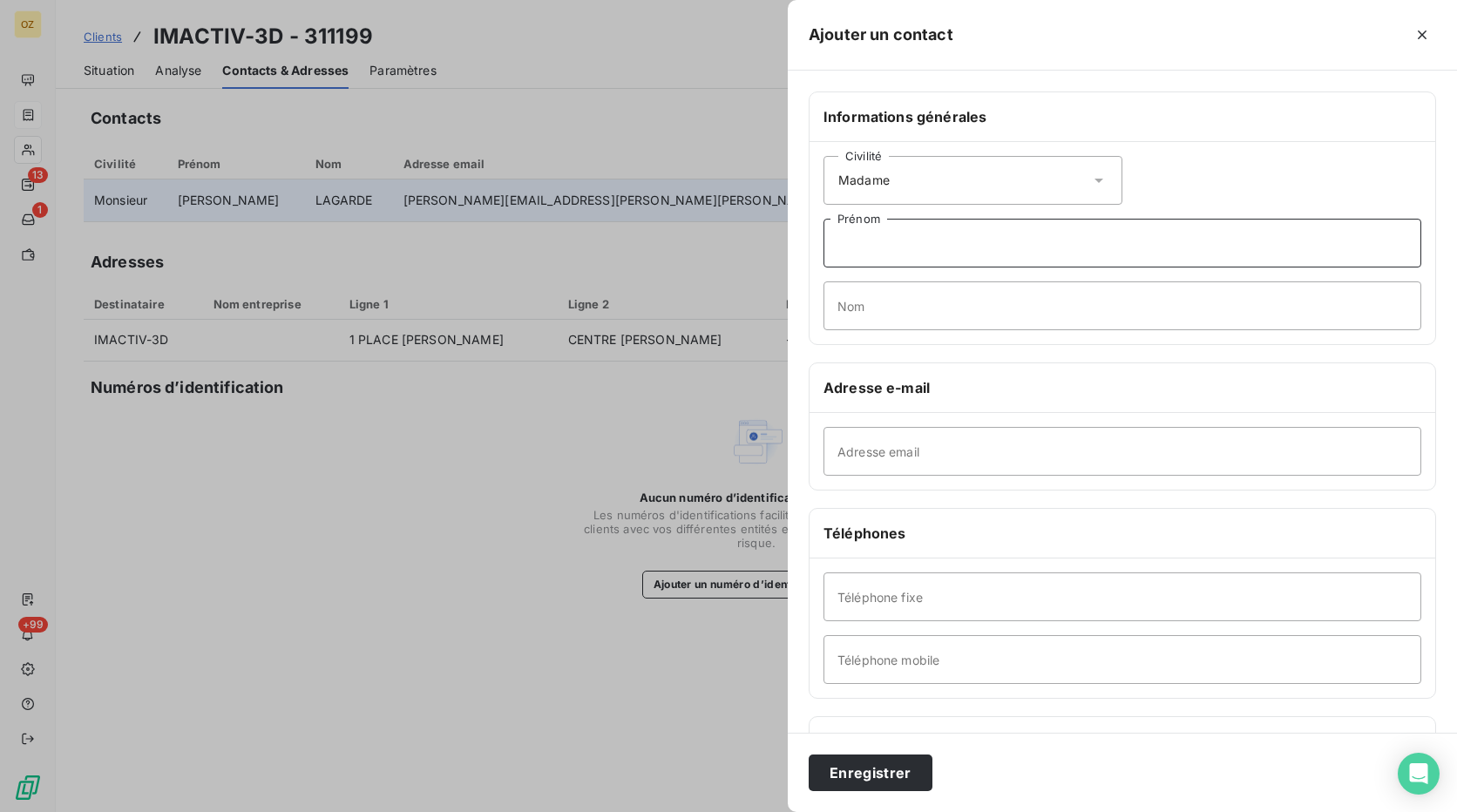
click at [893, 256] on input "Prénom" at bounding box center [1122, 243] width 598 height 49
type input "[PERSON_NAME]"
type input "LAGARDE"
click at [951, 462] on input "Adresse email" at bounding box center [1122, 451] width 598 height 49
paste input "[PERSON_NAME][EMAIL_ADDRESS][PERSON_NAME][DOMAIN_NAME]"
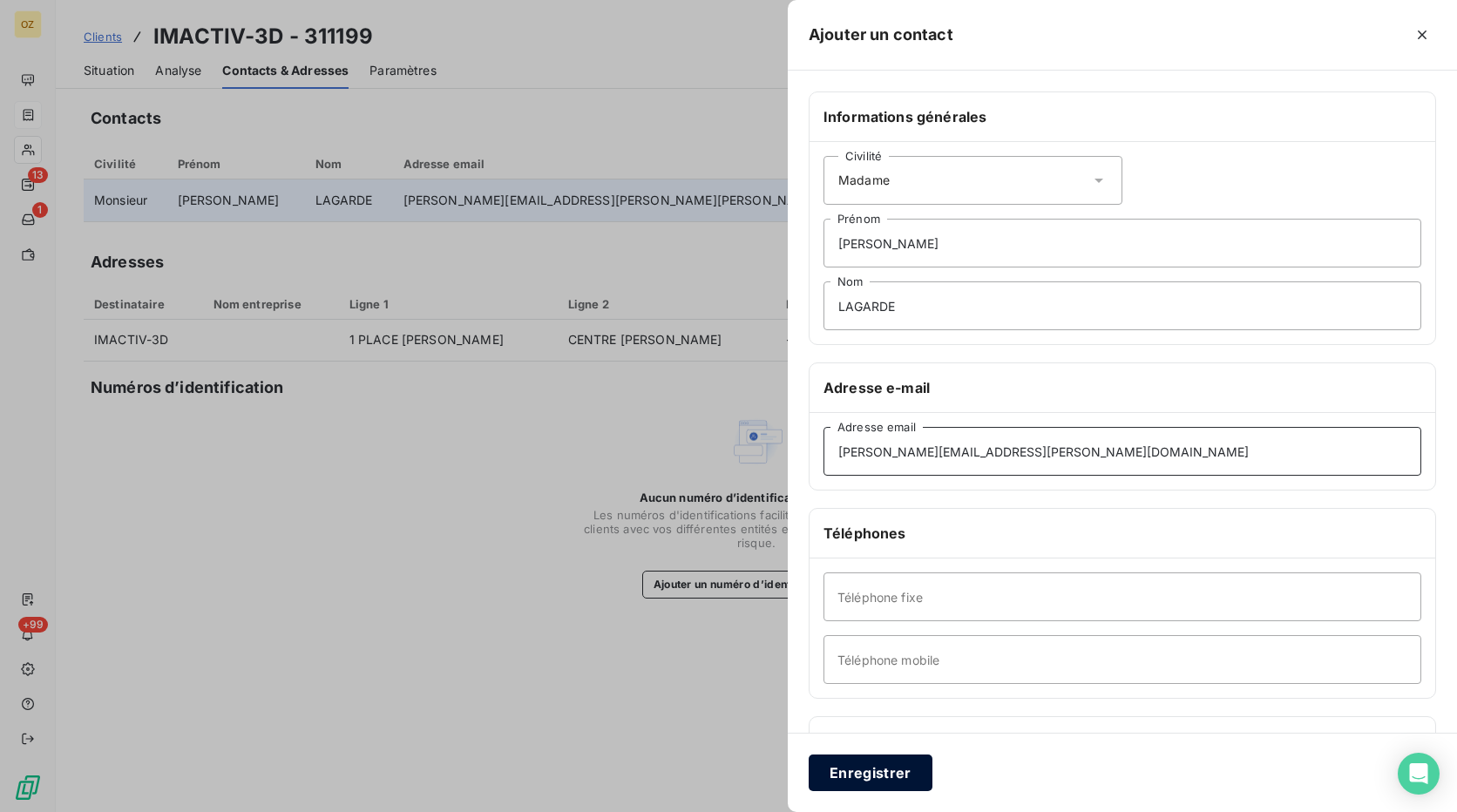
type input "[PERSON_NAME][EMAIL_ADDRESS][PERSON_NAME][DOMAIN_NAME]"
click at [896, 779] on button "Enregistrer" at bounding box center [870, 772] width 124 height 36
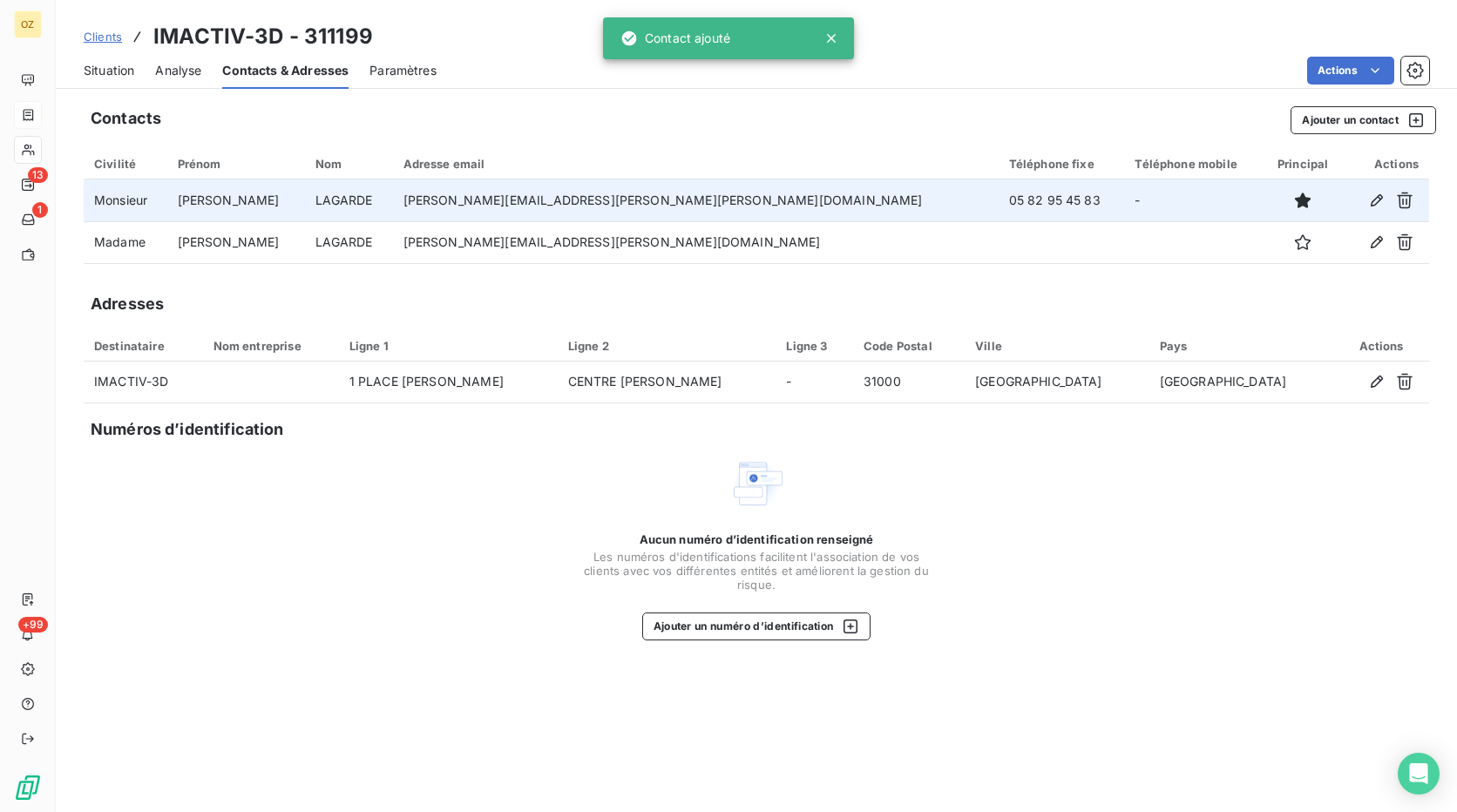
click at [528, 132] on div "Contacts Ajouter un contact" at bounding box center [763, 120] width 1346 height 28
